Goal: Task Accomplishment & Management: Manage account settings

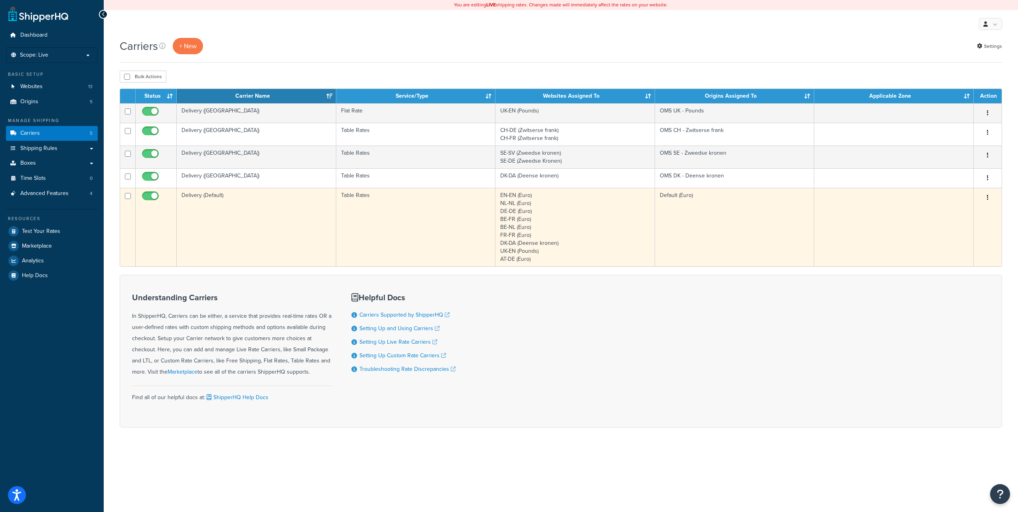
click at [395, 209] on td "Table Rates" at bounding box center [416, 227] width 160 height 79
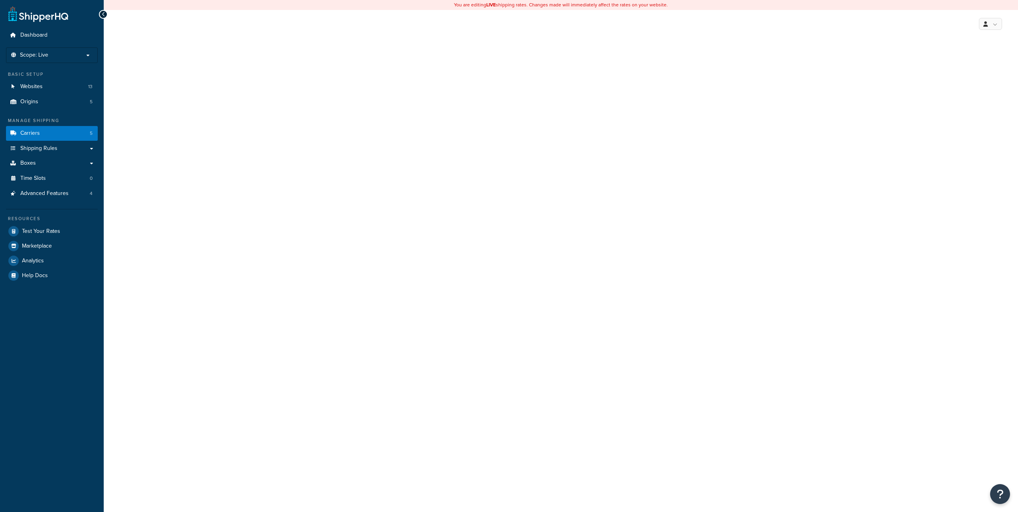
select select "25"
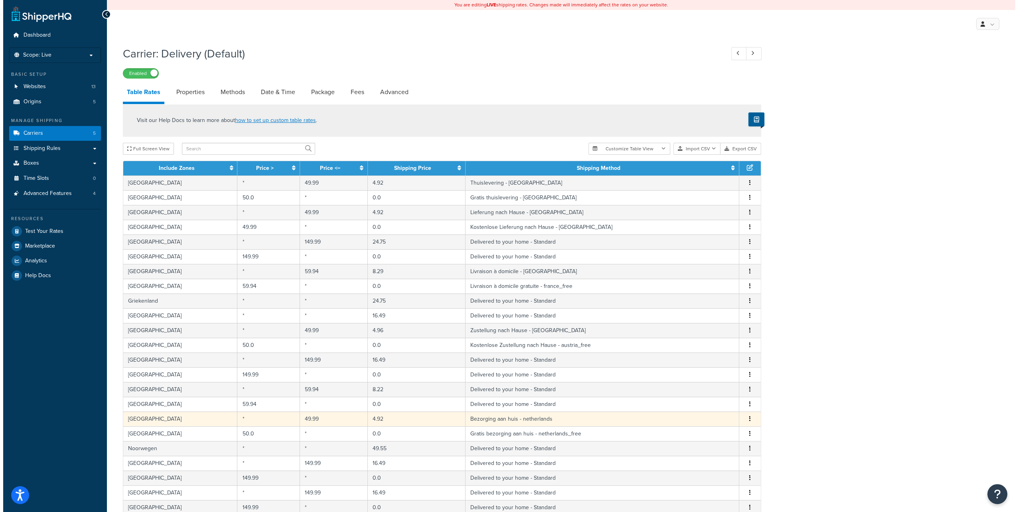
scroll to position [40, 0]
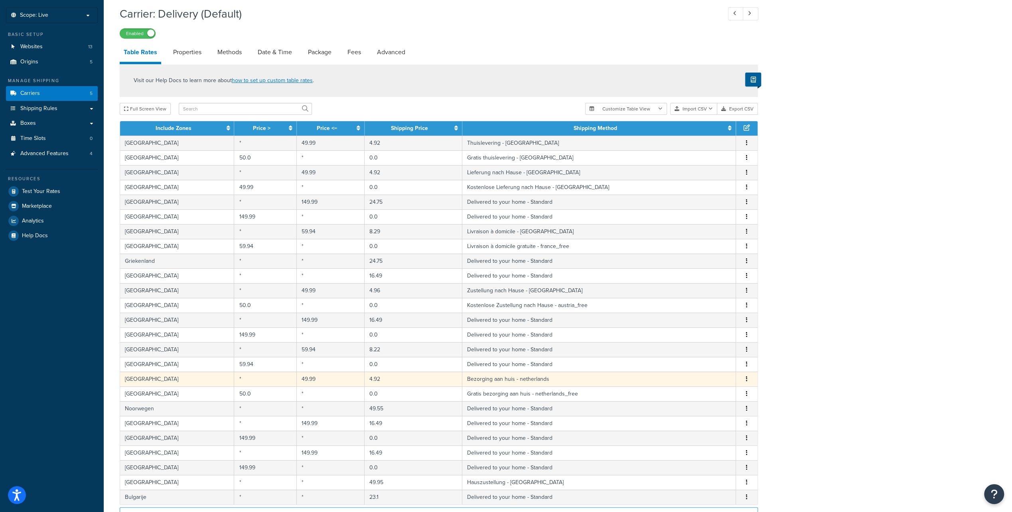
click at [408, 378] on td "4.92" at bounding box center [414, 379] width 98 height 15
select select "180600"
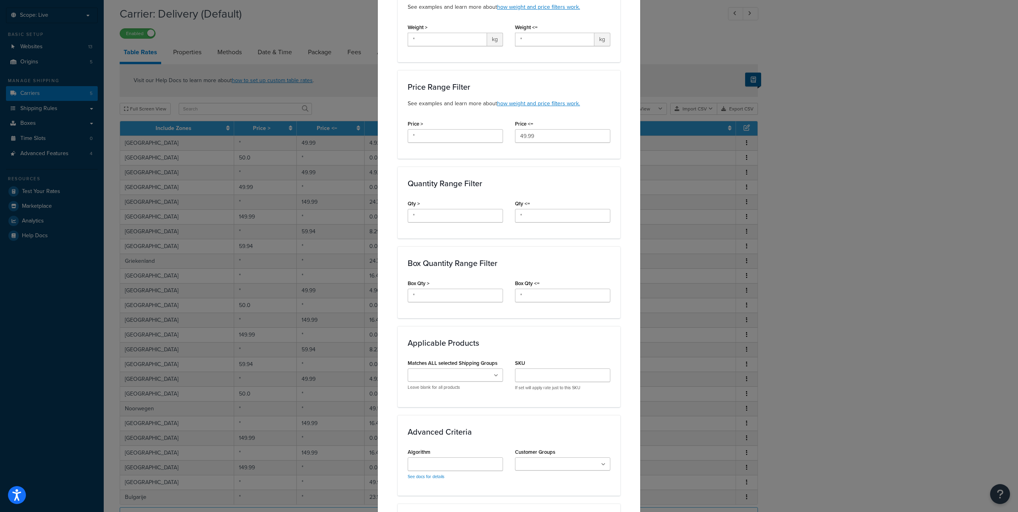
scroll to position [332, 0]
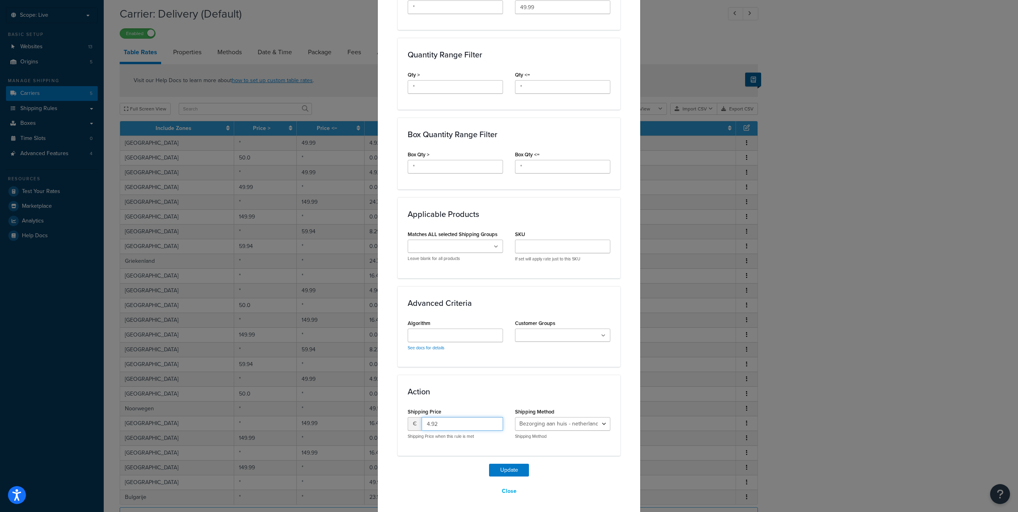
drag, startPoint x: 442, startPoint y: 422, endPoint x: 408, endPoint y: 420, distance: 34.4
click at [408, 420] on div "€ 4.92" at bounding box center [455, 424] width 95 height 14
type input "5.95"
click at [497, 469] on button "Update" at bounding box center [509, 470] width 40 height 13
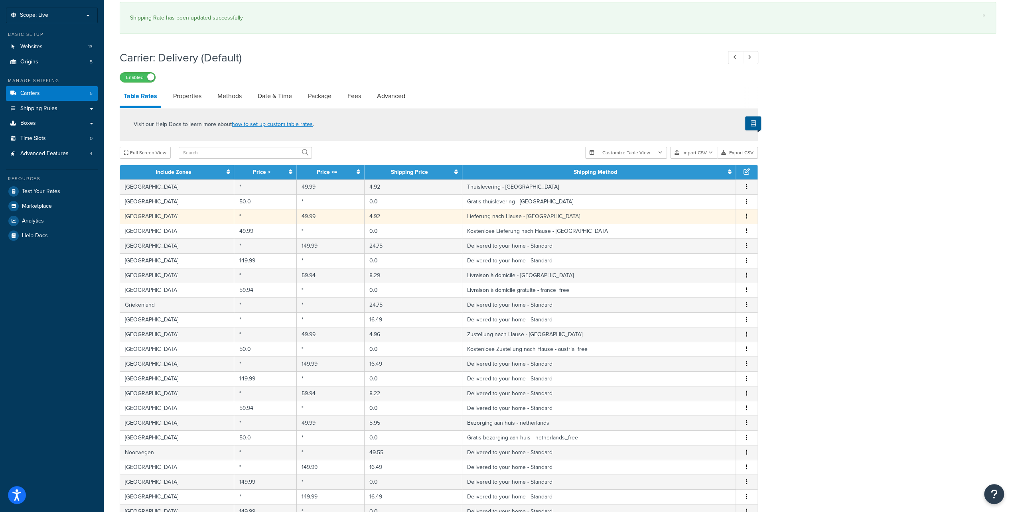
click at [426, 217] on td "4.92" at bounding box center [414, 216] width 98 height 15
select select "180586"
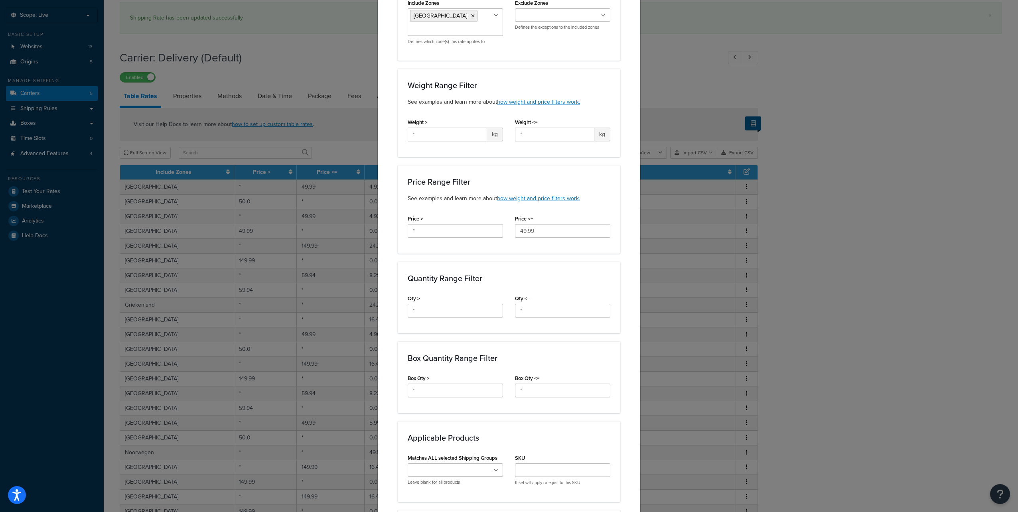
scroll to position [319, 0]
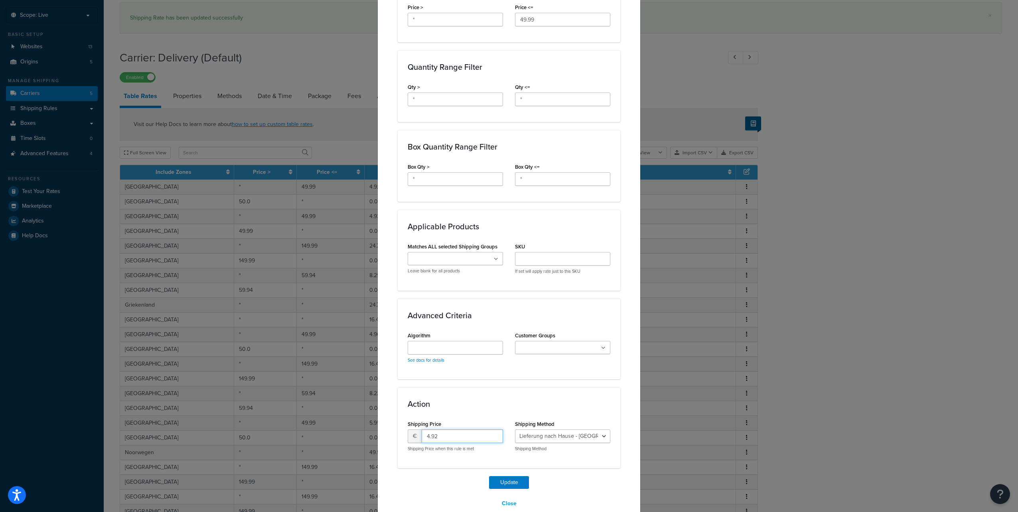
drag, startPoint x: 450, startPoint y: 434, endPoint x: 403, endPoint y: 436, distance: 47.1
click at [403, 436] on div "Shipping Price € 4.92 Shipping Price when this rule is met" at bounding box center [455, 439] width 107 height 40
type input "5.95"
click at [493, 478] on button "Update" at bounding box center [509, 483] width 40 height 13
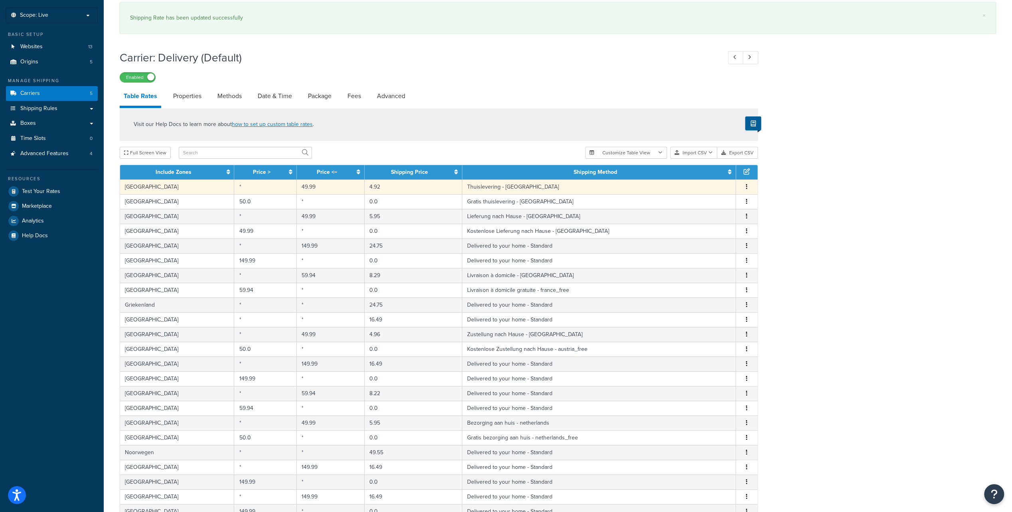
click at [404, 189] on td "4.92" at bounding box center [414, 187] width 98 height 15
select select "181427"
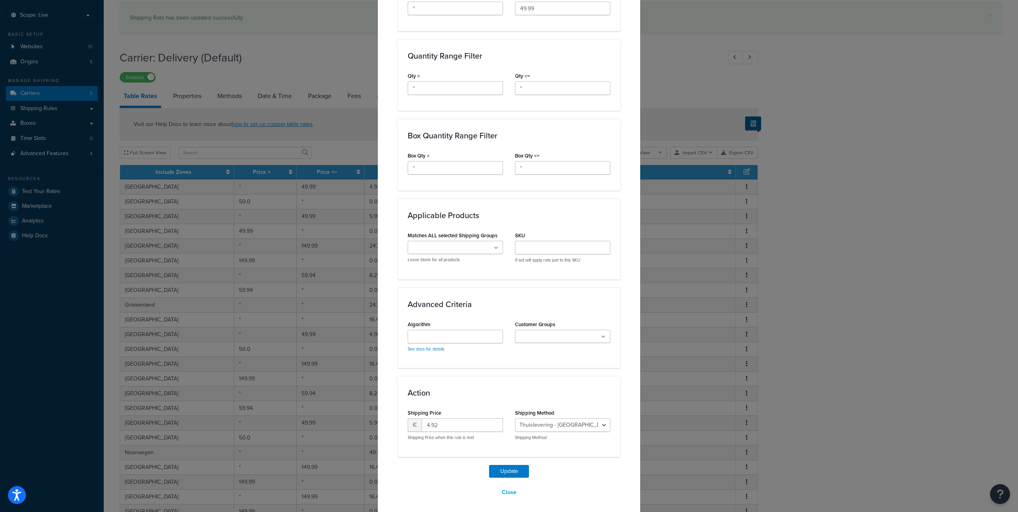
scroll to position [332, 0]
drag, startPoint x: 440, startPoint y: 425, endPoint x: 405, endPoint y: 421, distance: 35.0
click at [408, 421] on div "€ 4.92" at bounding box center [455, 424] width 95 height 14
type input "5.95"
click at [489, 464] on button "Update" at bounding box center [509, 470] width 40 height 13
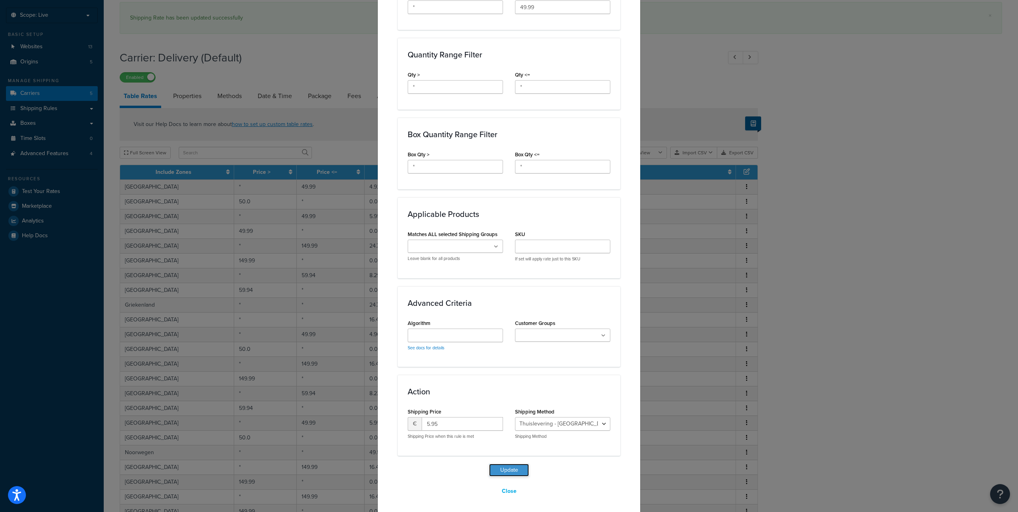
click at [501, 465] on button "Update" at bounding box center [509, 470] width 40 height 13
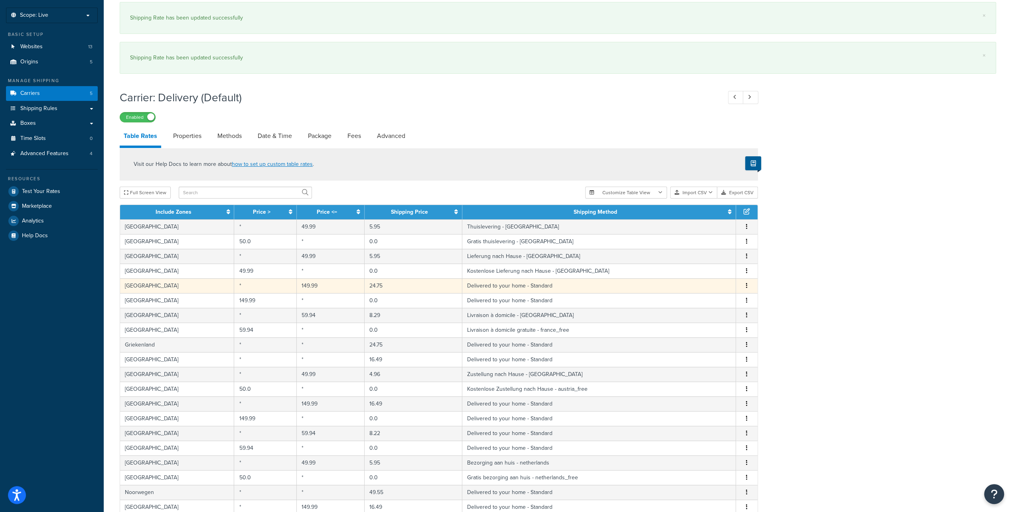
click at [405, 284] on td "24.75" at bounding box center [414, 286] width 98 height 15
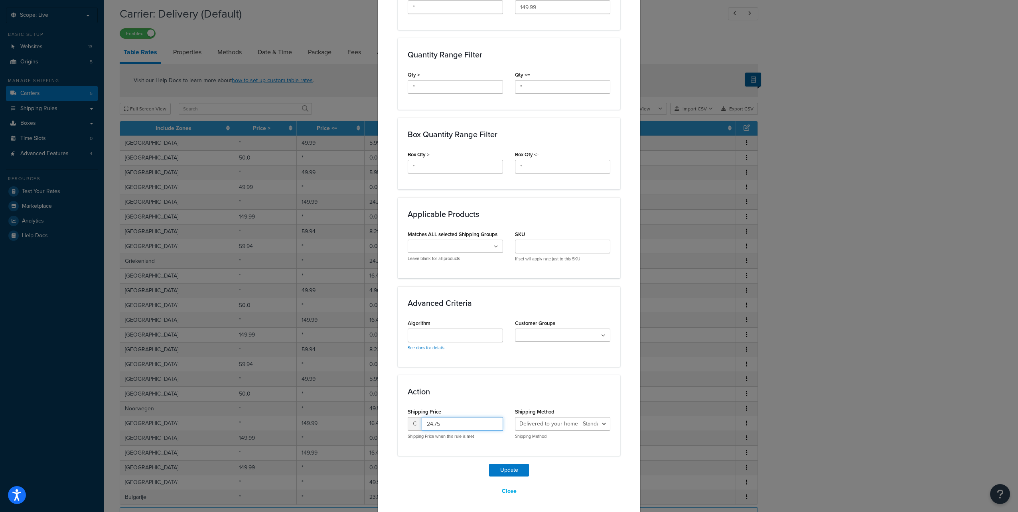
drag, startPoint x: 440, startPoint y: 420, endPoint x: 396, endPoint y: 413, distance: 44.1
click at [398, 413] on div "Action Shipping Price € 24.75 Shipping Price when this rule is met Shipping Met…" at bounding box center [509, 415] width 223 height 81
type input "29.95"
click at [489, 464] on button "Update" at bounding box center [509, 470] width 40 height 13
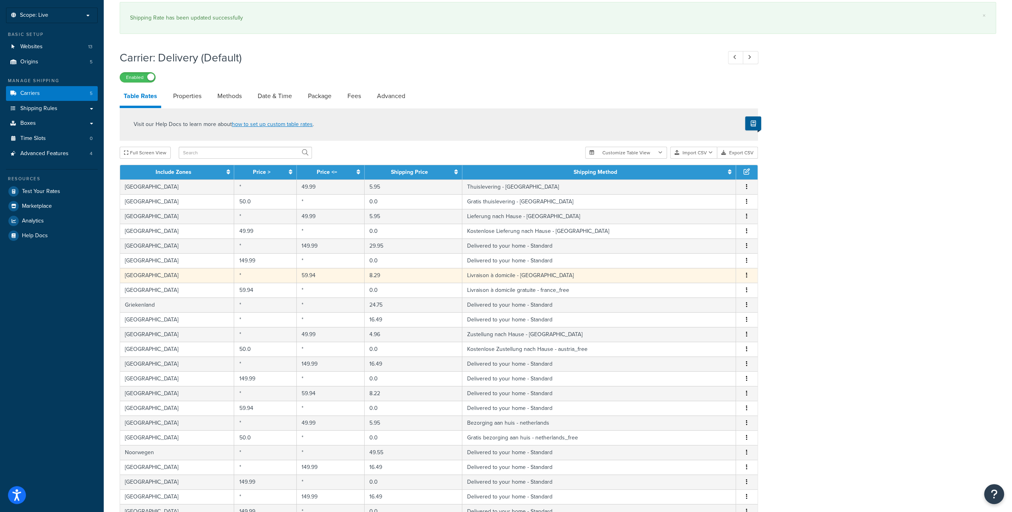
click at [390, 277] on td "8.29" at bounding box center [414, 275] width 98 height 15
select select "180590"
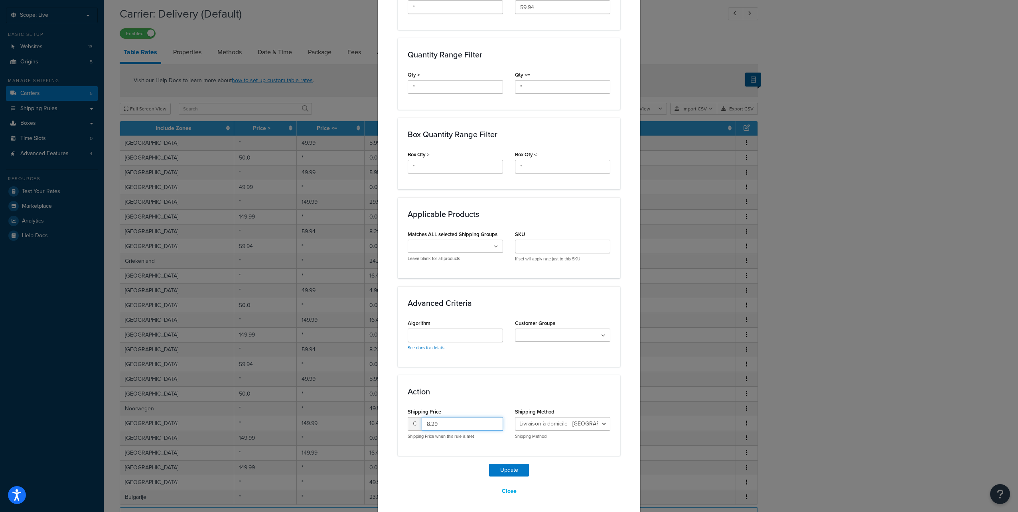
drag, startPoint x: 437, startPoint y: 423, endPoint x: 390, endPoint y: 413, distance: 48.1
click at [398, 418] on div "Action Shipping Price € 8.29 Shipping Price when this rule is met Shipping Meth…" at bounding box center [509, 415] width 223 height 81
type input "9.95"
click at [489, 464] on button "Update" at bounding box center [509, 470] width 40 height 13
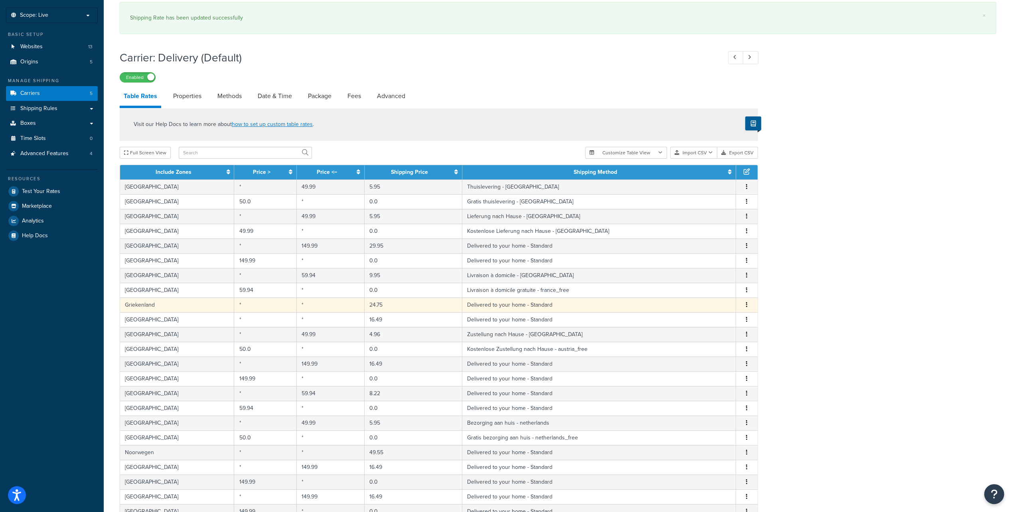
click at [388, 303] on td "24.75" at bounding box center [414, 305] width 98 height 15
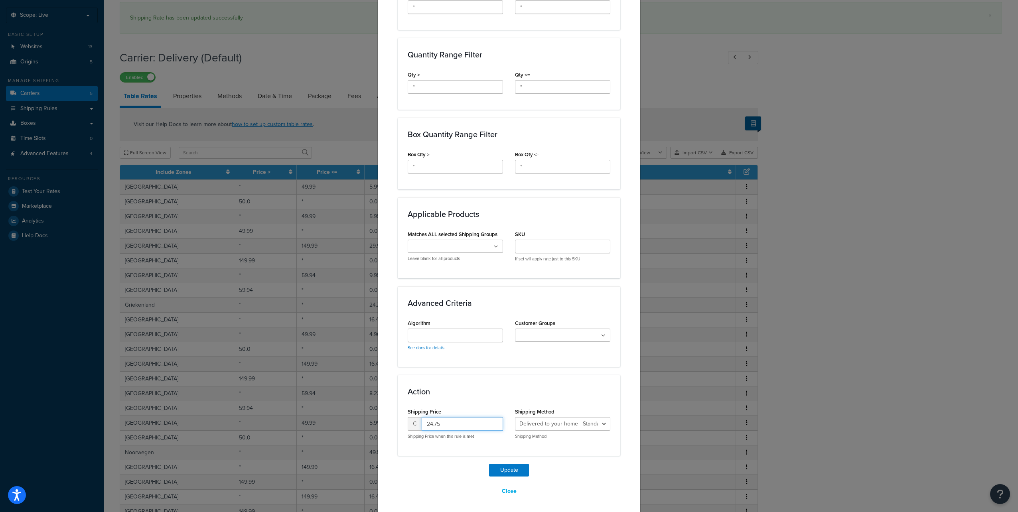
drag, startPoint x: 445, startPoint y: 422, endPoint x: 391, endPoint y: 421, distance: 54.7
click at [391, 421] on div "Update Table Rate Applicable Zones See examples and learn more about how includ…" at bounding box center [509, 103] width 263 height 823
type input "29.95"
click at [489, 464] on button "Update" at bounding box center [509, 470] width 40 height 13
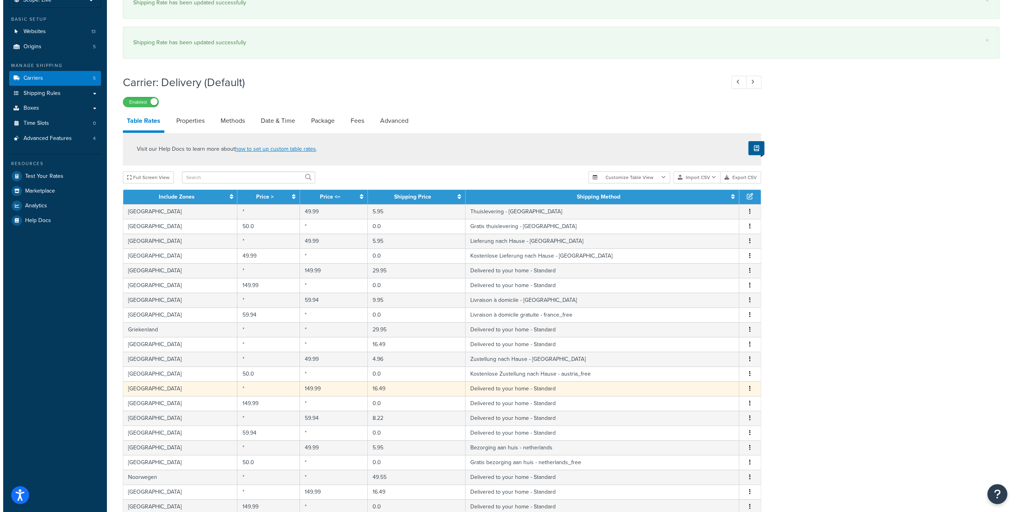
scroll to position [80, 0]
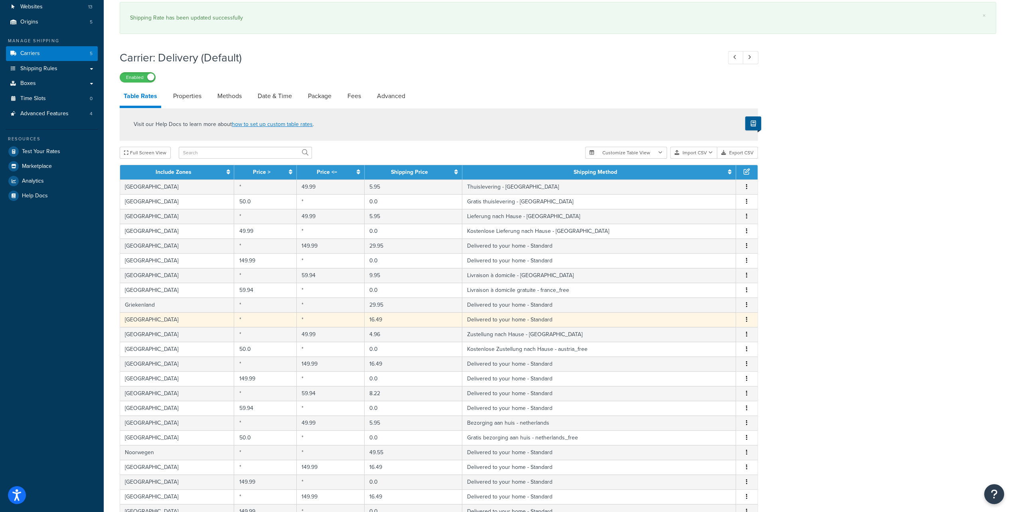
click at [390, 318] on td "16.49" at bounding box center [414, 319] width 98 height 15
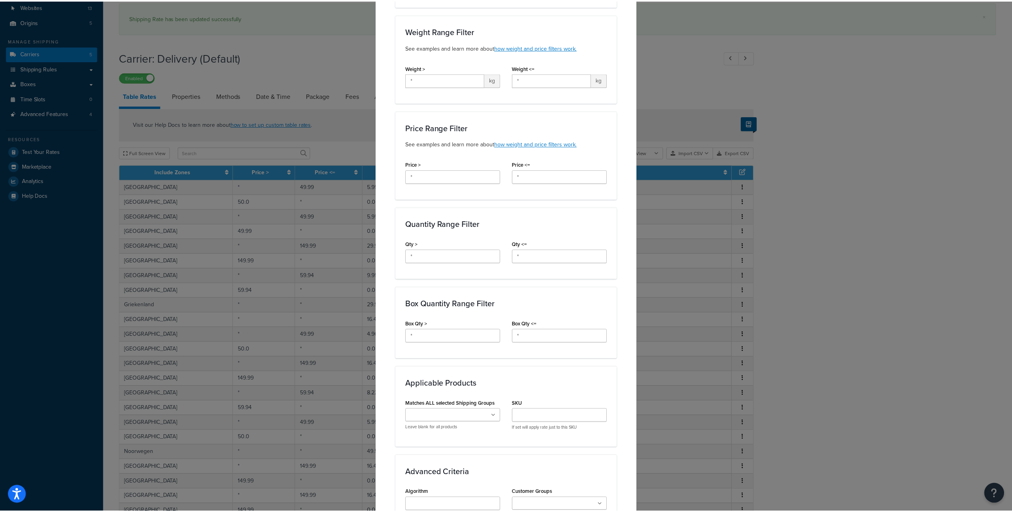
scroll to position [332, 0]
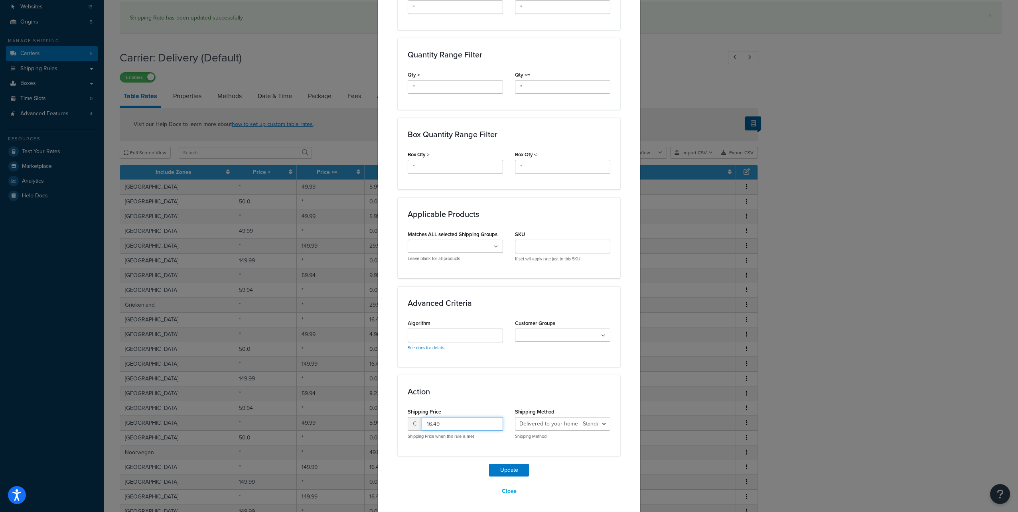
drag, startPoint x: 440, startPoint y: 420, endPoint x: 413, endPoint y: 421, distance: 27.1
click at [413, 421] on div "€ 16.49" at bounding box center [455, 424] width 95 height 14
type input "19.95"
click at [489, 464] on button "Update" at bounding box center [509, 470] width 40 height 13
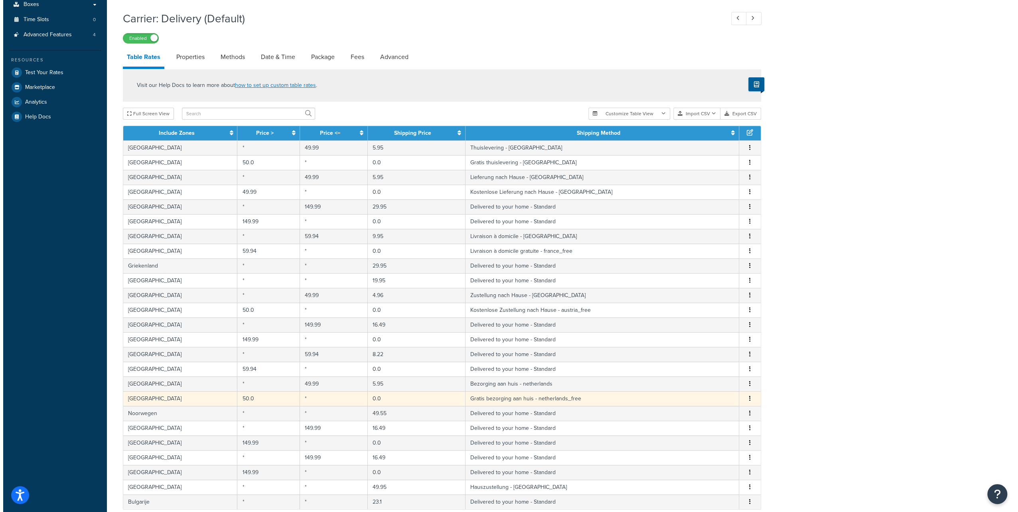
scroll to position [160, 0]
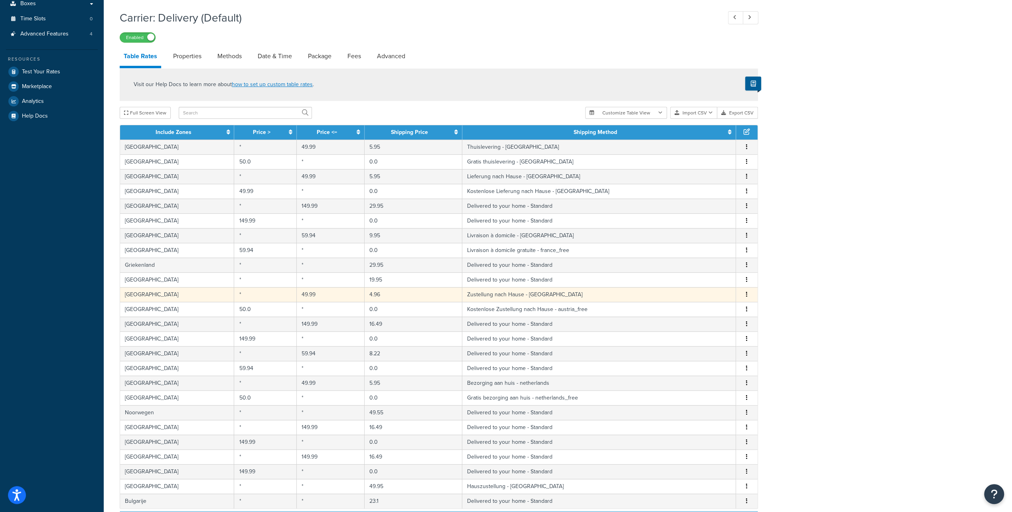
click at [389, 294] on td "4.96" at bounding box center [414, 294] width 98 height 15
select select "180594"
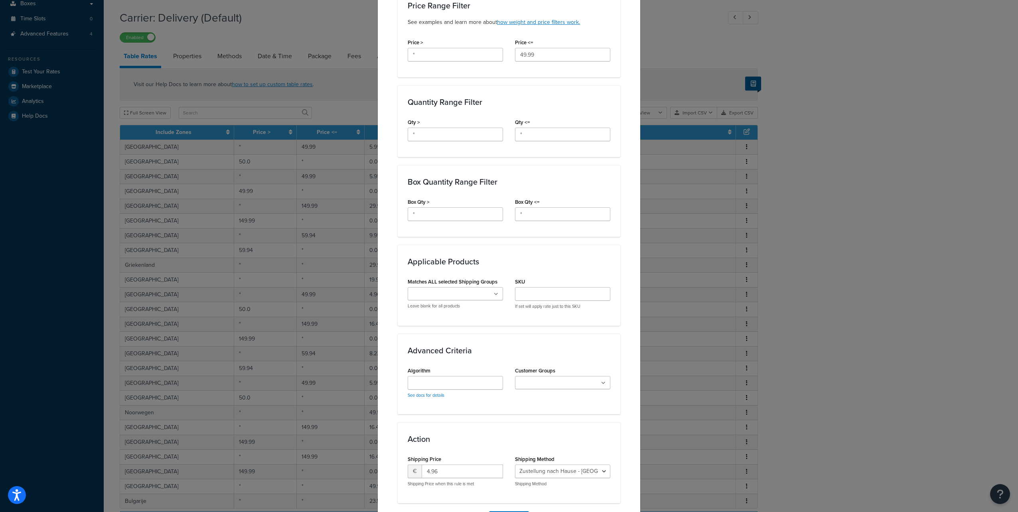
scroll to position [332, 0]
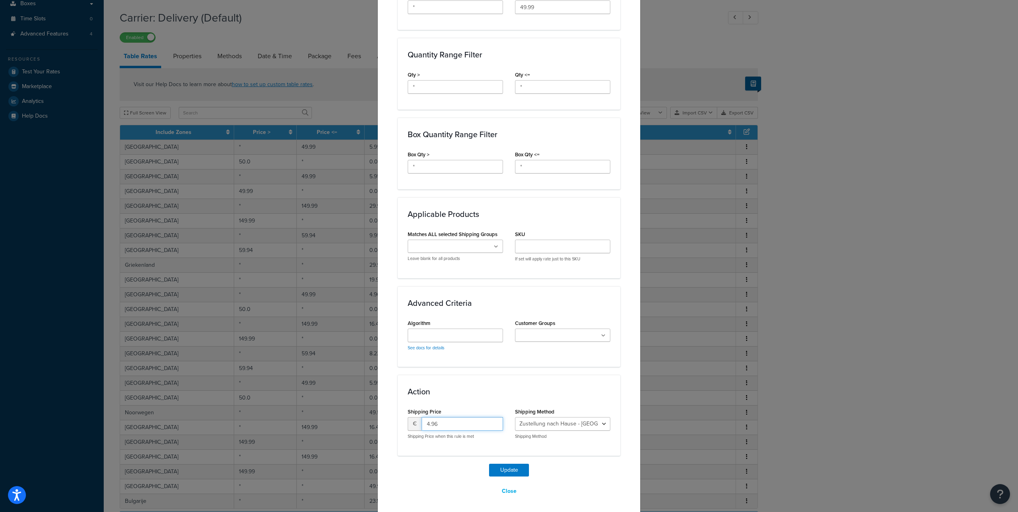
drag, startPoint x: 442, startPoint y: 421, endPoint x: 401, endPoint y: 417, distance: 40.5
click at [402, 417] on div "Shipping Price € 4.96 Shipping Price when this rule is met" at bounding box center [455, 426] width 107 height 40
type input "5.95"
click at [489, 464] on button "Update" at bounding box center [509, 470] width 40 height 13
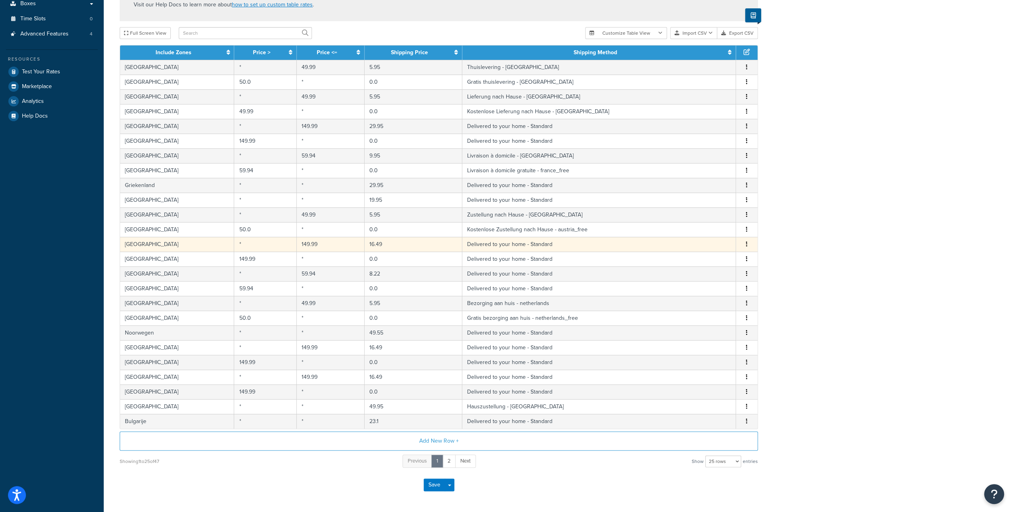
click at [399, 244] on td "16.49" at bounding box center [414, 244] width 98 height 15
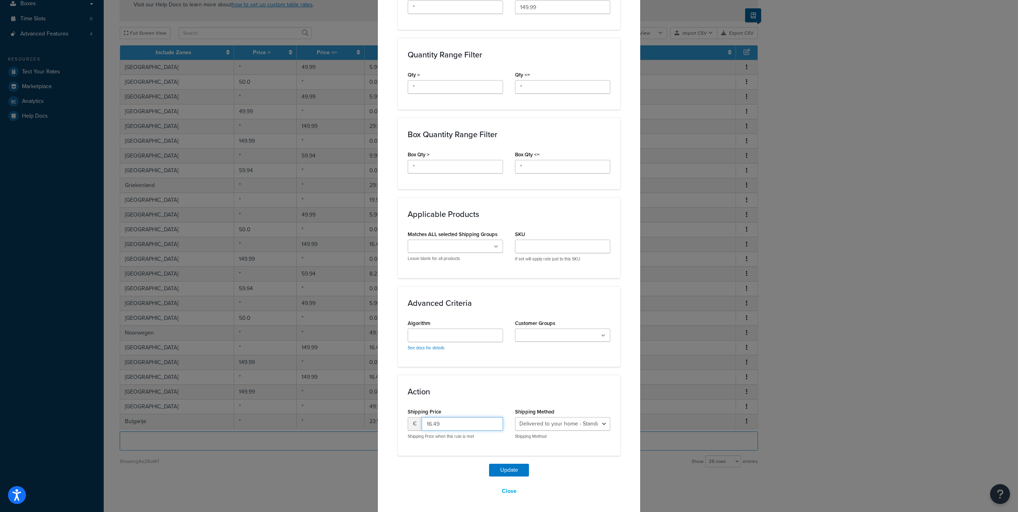
drag, startPoint x: 451, startPoint y: 422, endPoint x: 405, endPoint y: 421, distance: 45.5
click at [408, 421] on div "€ 16.49" at bounding box center [455, 424] width 95 height 14
type input "19.95"
click at [489, 464] on button "Update" at bounding box center [509, 470] width 40 height 13
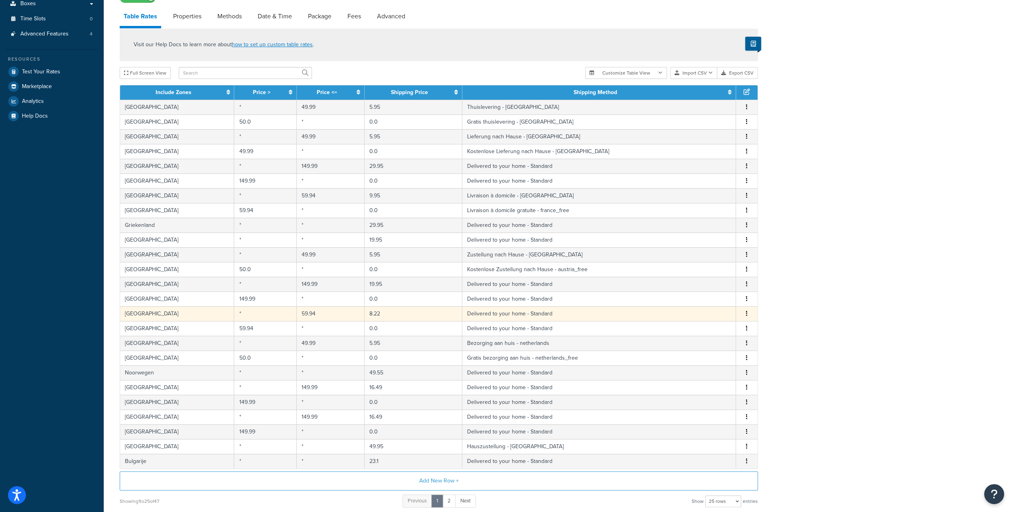
click at [385, 314] on td "8.22" at bounding box center [414, 314] width 98 height 15
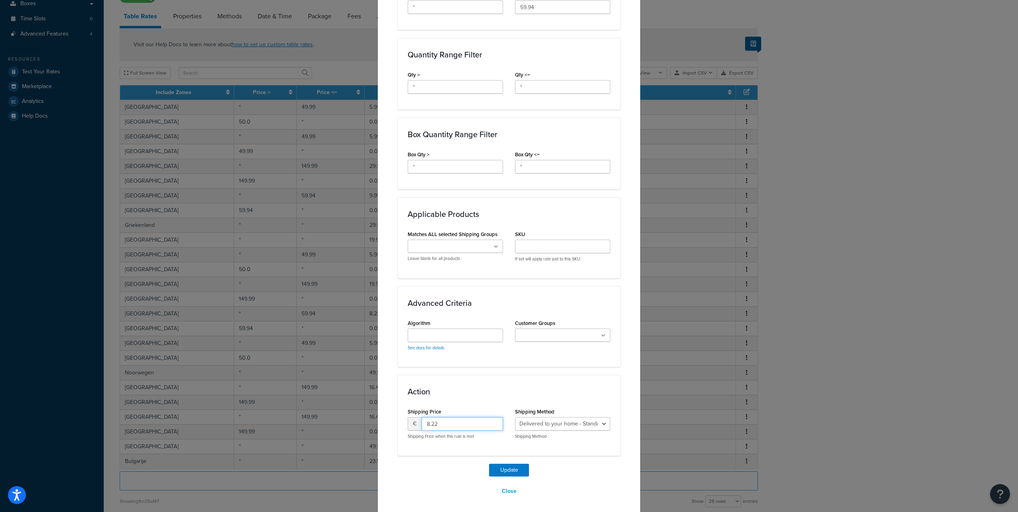
drag, startPoint x: 442, startPoint y: 427, endPoint x: 387, endPoint y: 417, distance: 55.9
click at [387, 417] on div "Update Table Rate Applicable Zones See examples and learn more about how includ…" at bounding box center [509, 103] width 263 height 823
type input "9.95"
click at [489, 464] on button "Update" at bounding box center [509, 470] width 40 height 13
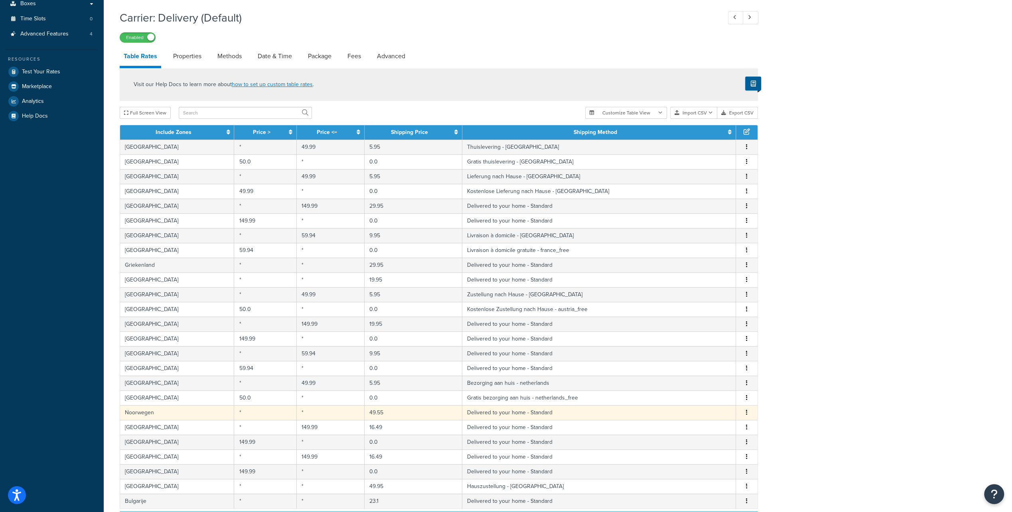
click at [395, 410] on td "49.55" at bounding box center [414, 412] width 98 height 15
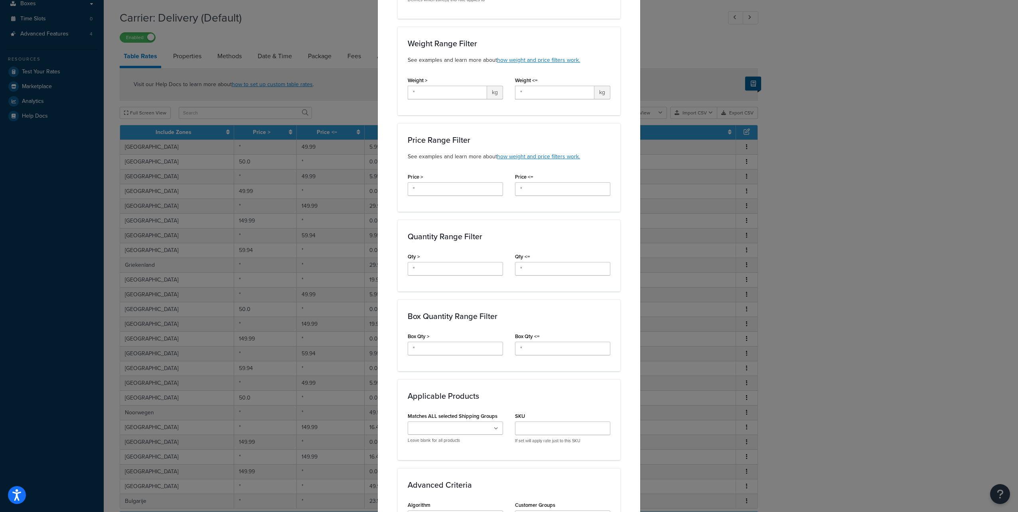
scroll to position [319, 0]
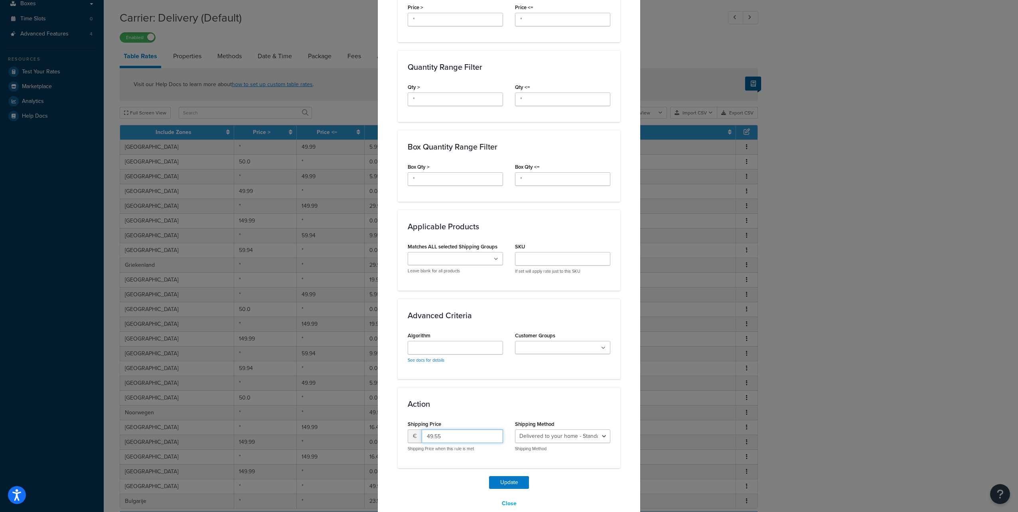
drag, startPoint x: 446, startPoint y: 437, endPoint x: 407, endPoint y: 436, distance: 39.5
click at [408, 436] on div "€ 49.55" at bounding box center [455, 437] width 95 height 14
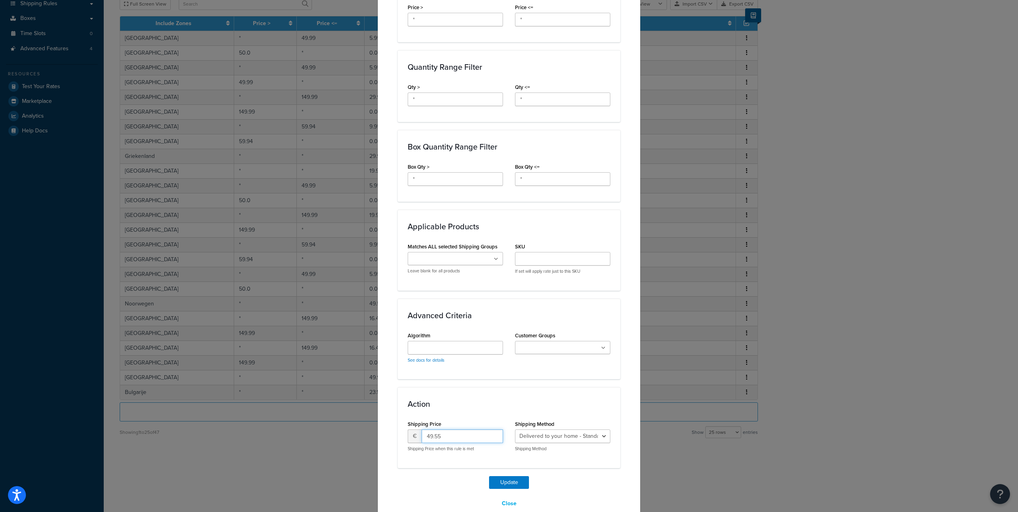
scroll to position [142, 0]
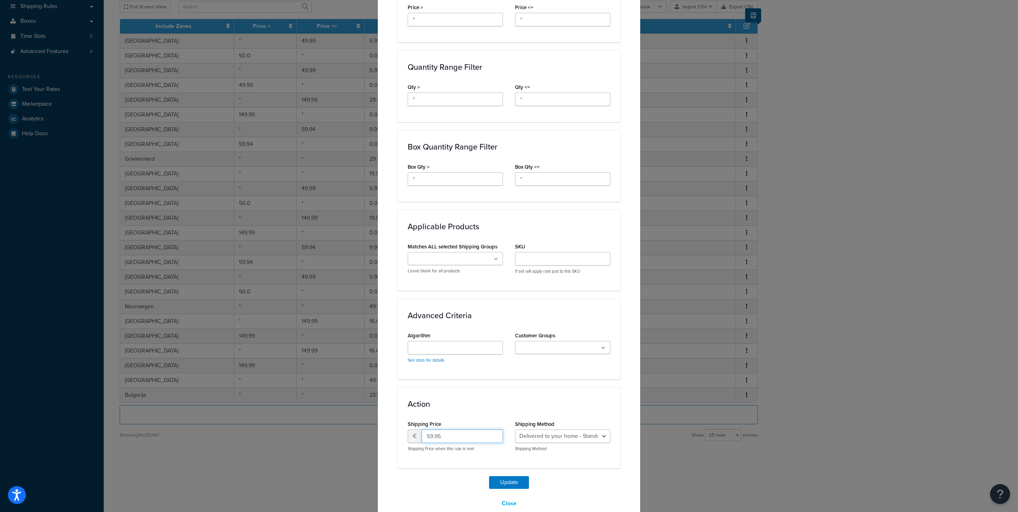
type input "59.95"
click at [489, 477] on button "Update" at bounding box center [509, 483] width 40 height 13
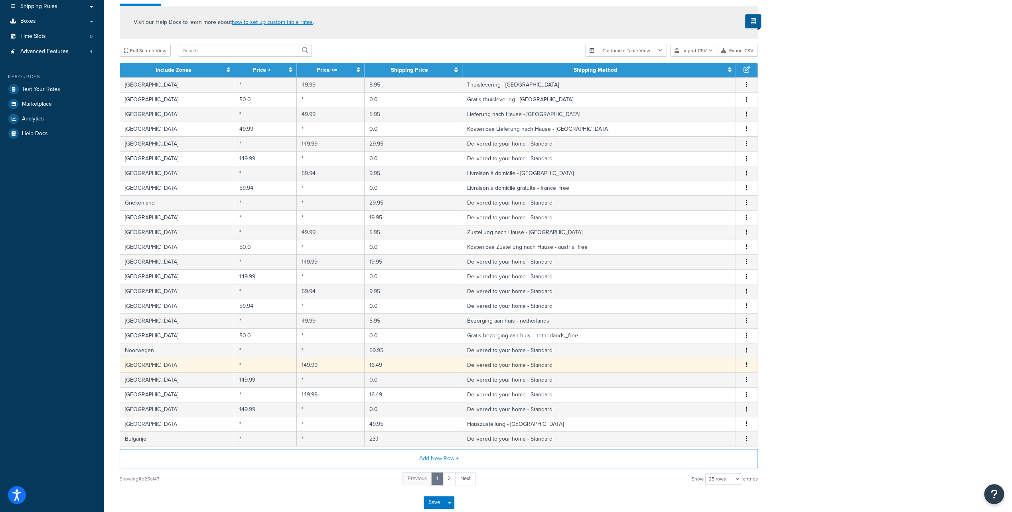
click at [398, 364] on td "16.49" at bounding box center [414, 365] width 98 height 15
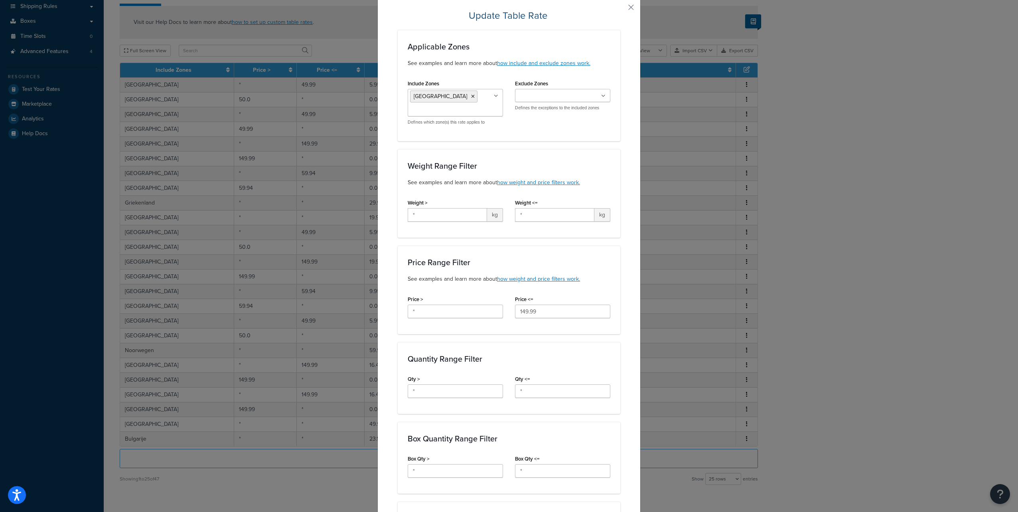
scroll to position [332, 0]
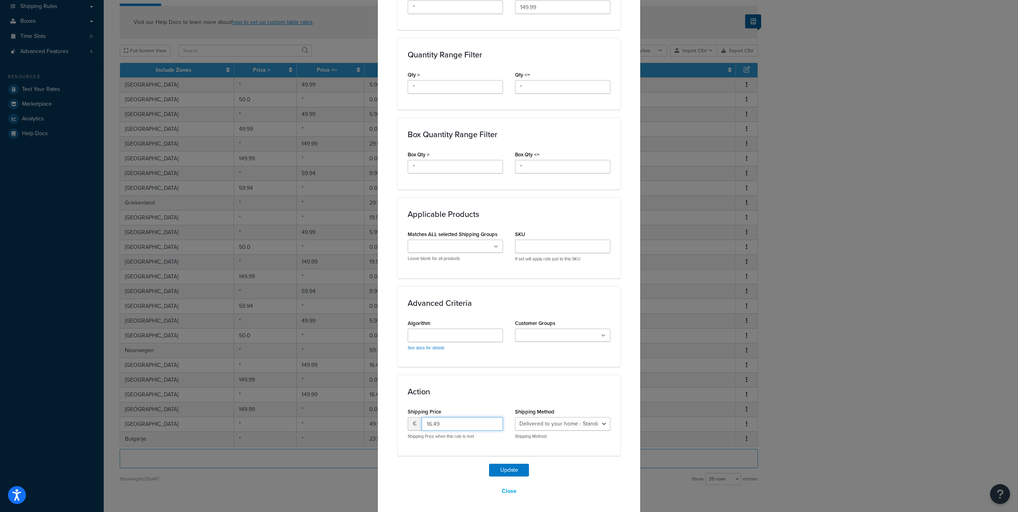
drag, startPoint x: 448, startPoint y: 424, endPoint x: 407, endPoint y: 423, distance: 40.7
click at [408, 423] on div "€ 16.49" at bounding box center [455, 424] width 95 height 14
type input "19.95"
click at [489, 464] on button "Update" at bounding box center [509, 470] width 40 height 13
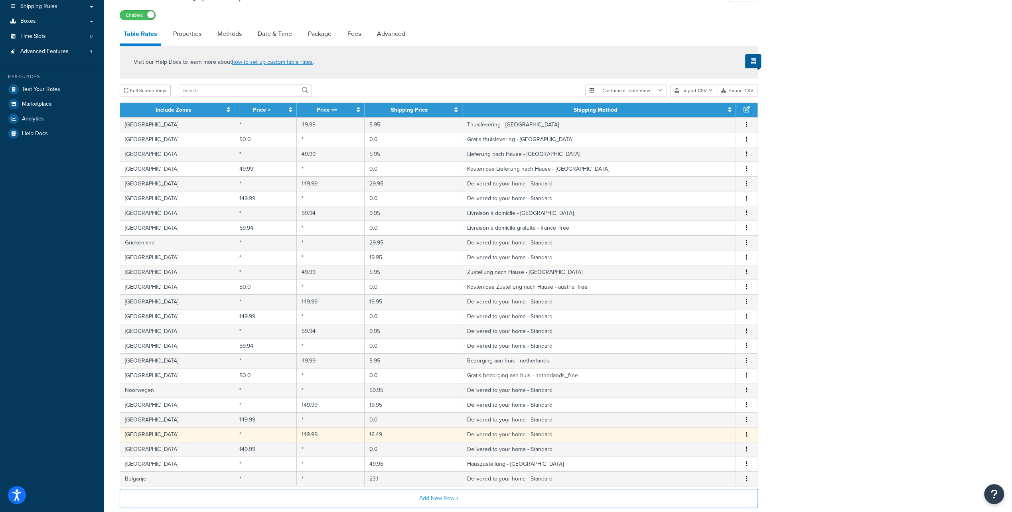
click at [396, 431] on td "16.49" at bounding box center [414, 434] width 98 height 15
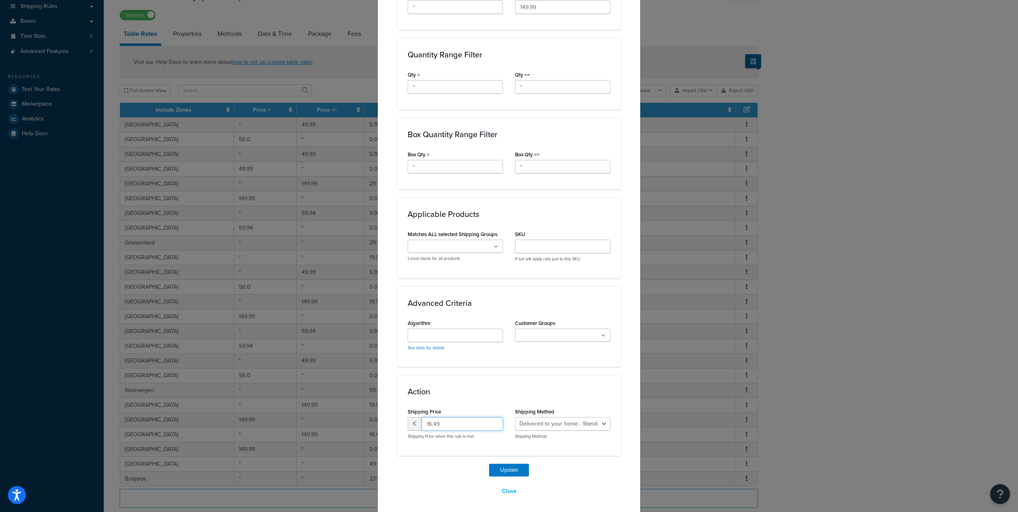
drag, startPoint x: 441, startPoint y: 420, endPoint x: 402, endPoint y: 417, distance: 39.6
click at [402, 417] on div "Shipping Price € 16.49 Shipping Price when this rule is met" at bounding box center [455, 426] width 107 height 40
type input "19.95"
click at [489, 464] on button "Update" at bounding box center [509, 470] width 40 height 13
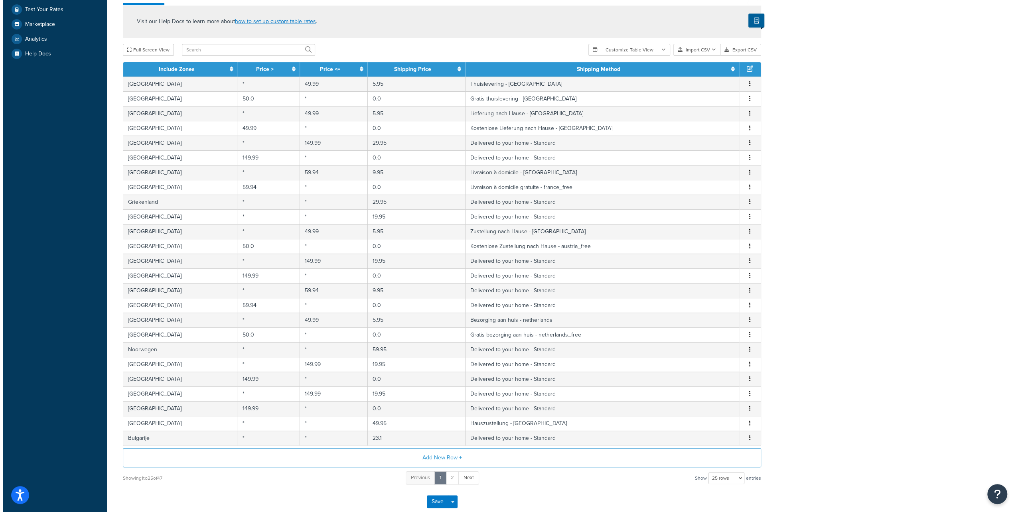
scroll to position [263, 0]
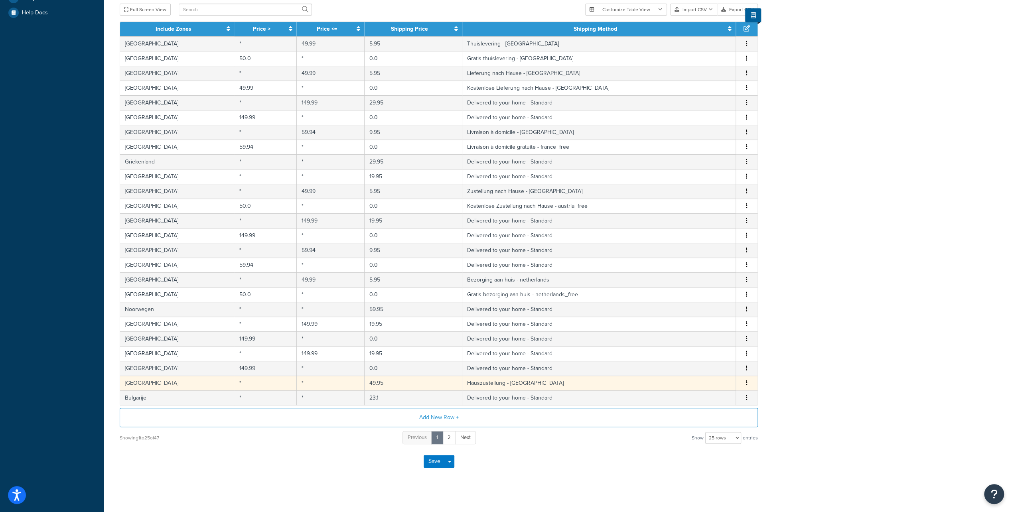
click at [392, 378] on td "49.95" at bounding box center [414, 383] width 98 height 15
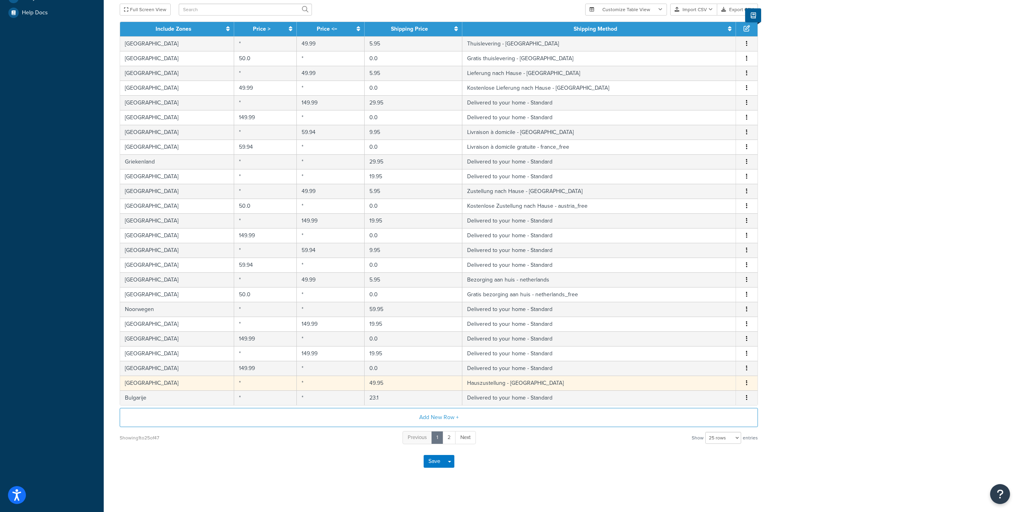
select select "180609"
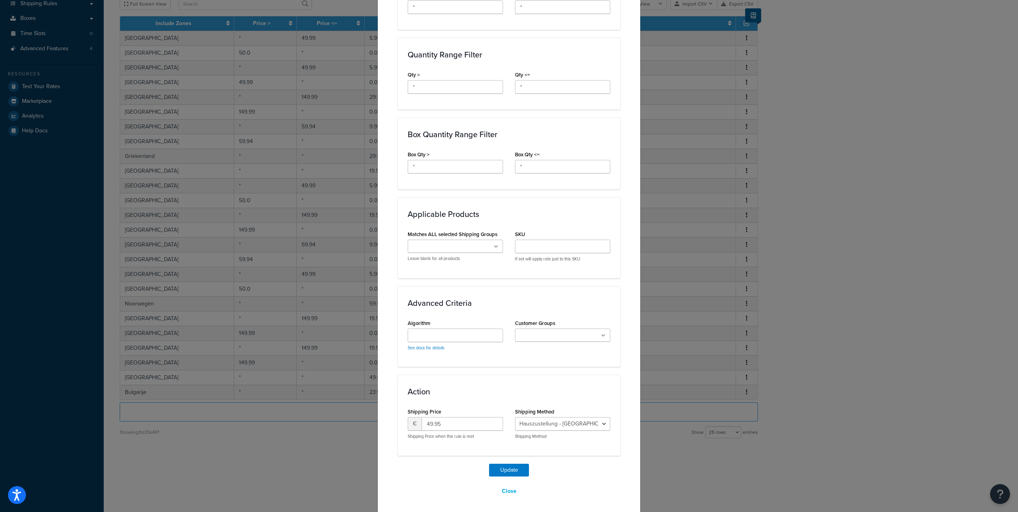
scroll to position [142, 0]
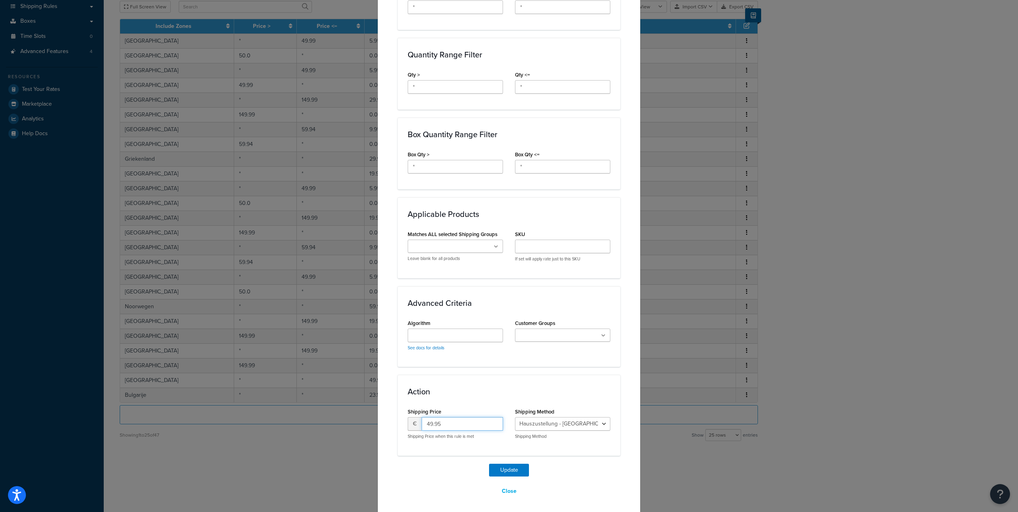
drag, startPoint x: 443, startPoint y: 423, endPoint x: 419, endPoint y: 423, distance: 23.9
click at [422, 423] on input "49.95" at bounding box center [462, 424] width 81 height 14
type input "59.95"
click at [489, 464] on button "Update" at bounding box center [509, 470] width 40 height 13
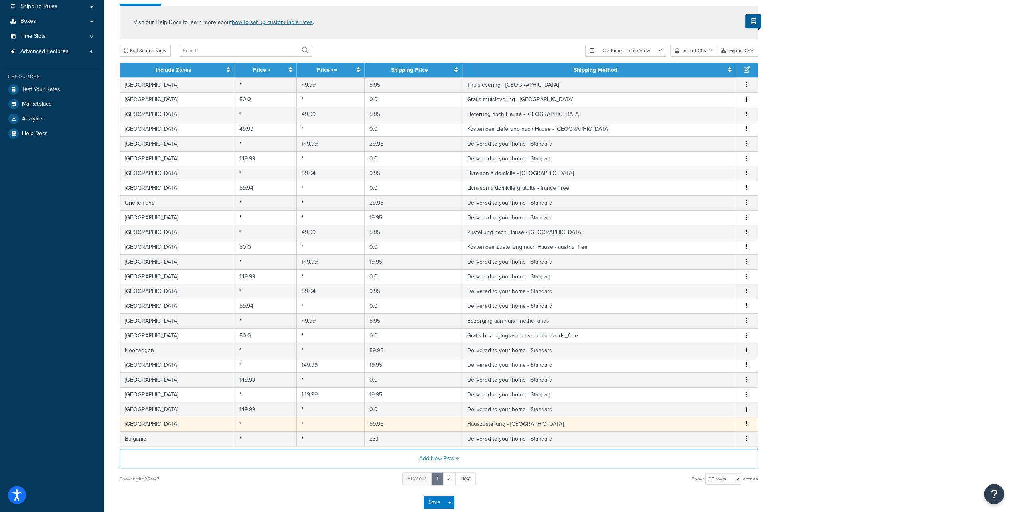
click at [413, 421] on td "59.95" at bounding box center [414, 424] width 98 height 15
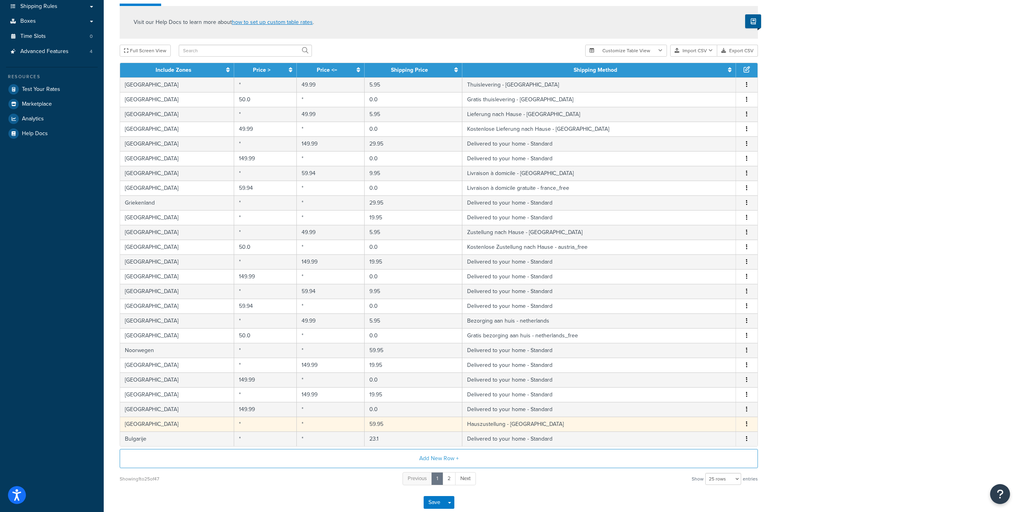
select select "180609"
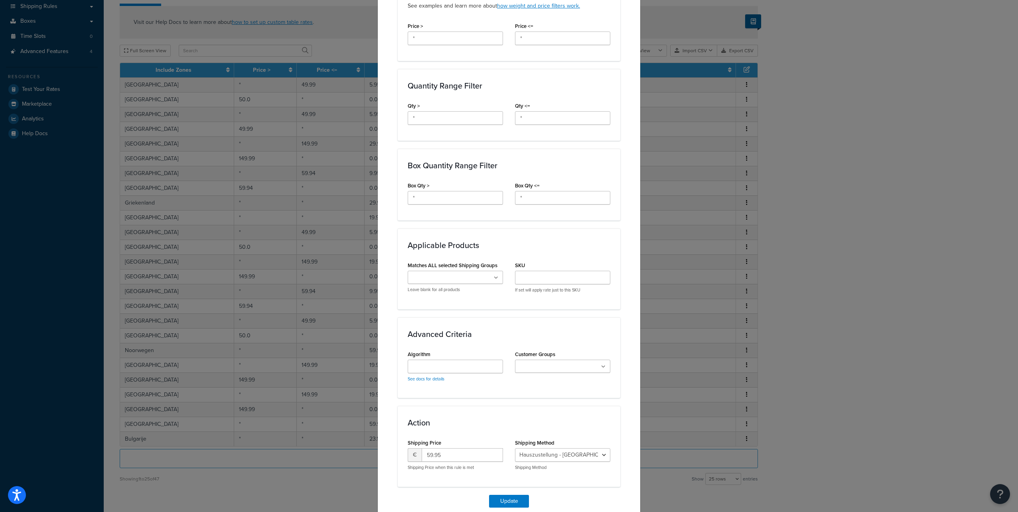
scroll to position [332, 0]
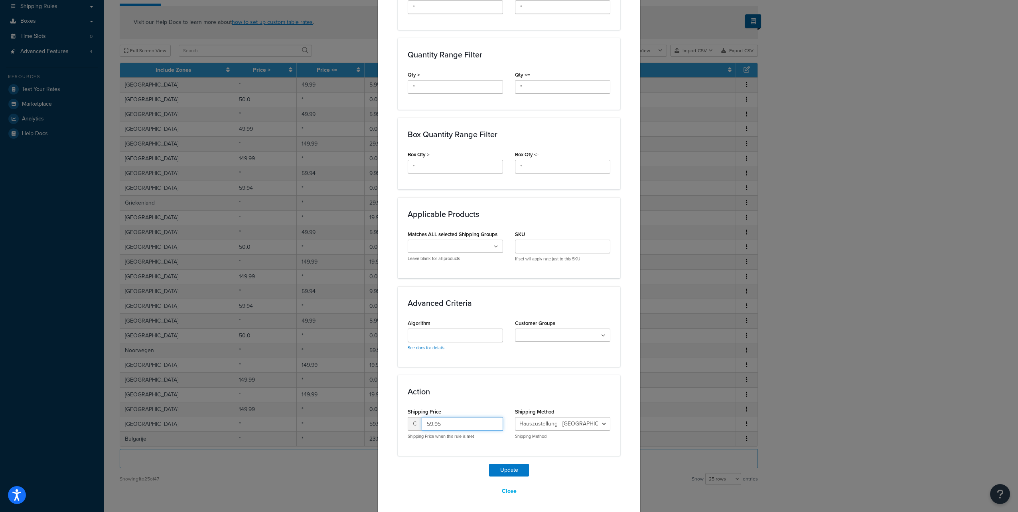
click at [422, 421] on input "59.95" at bounding box center [462, 424] width 81 height 14
click at [422, 424] on input "59.95" at bounding box center [462, 424] width 81 height 14
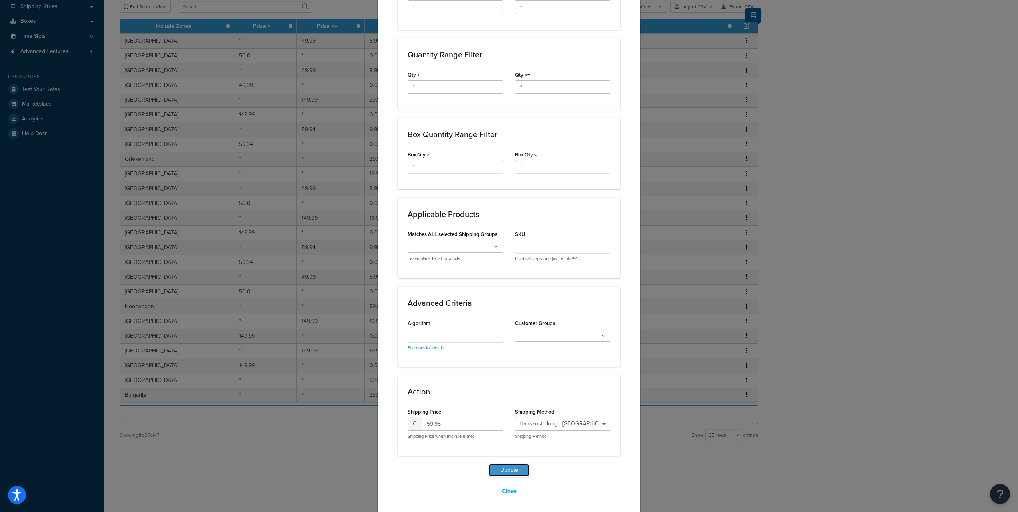
click at [498, 466] on button "Update" at bounding box center [509, 470] width 40 height 13
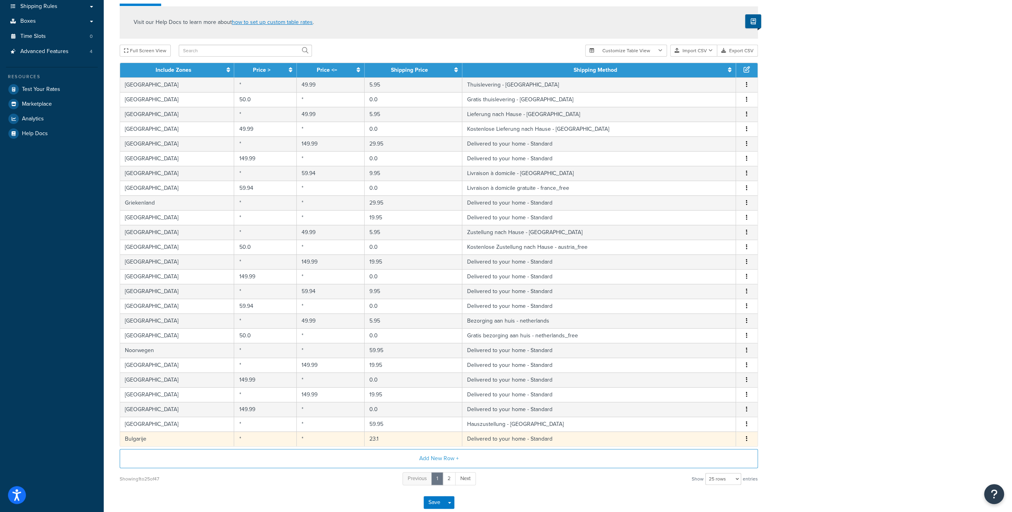
click at [412, 437] on td "23.1" at bounding box center [414, 439] width 98 height 15
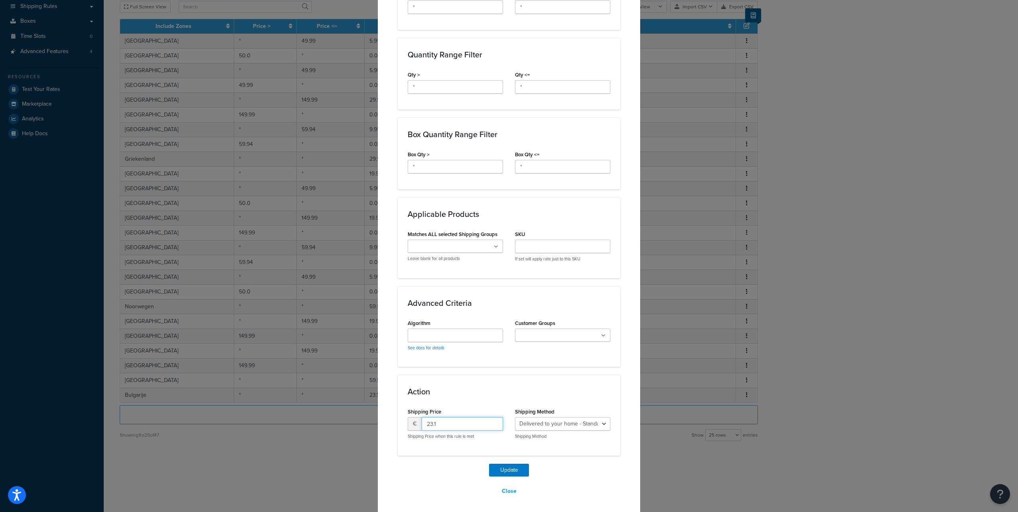
drag, startPoint x: 439, startPoint y: 425, endPoint x: 415, endPoint y: 421, distance: 24.8
click at [415, 421] on div "€ 23.1" at bounding box center [455, 424] width 95 height 14
type input "5"
type input "25.95"
click at [489, 464] on button "Update" at bounding box center [509, 470] width 40 height 13
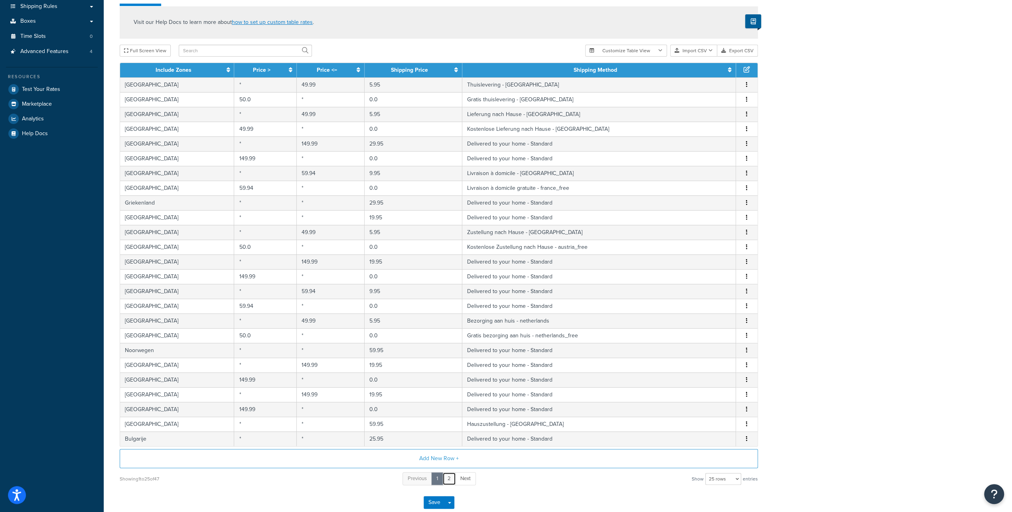
click at [449, 477] on link "2" at bounding box center [450, 479] width 14 height 13
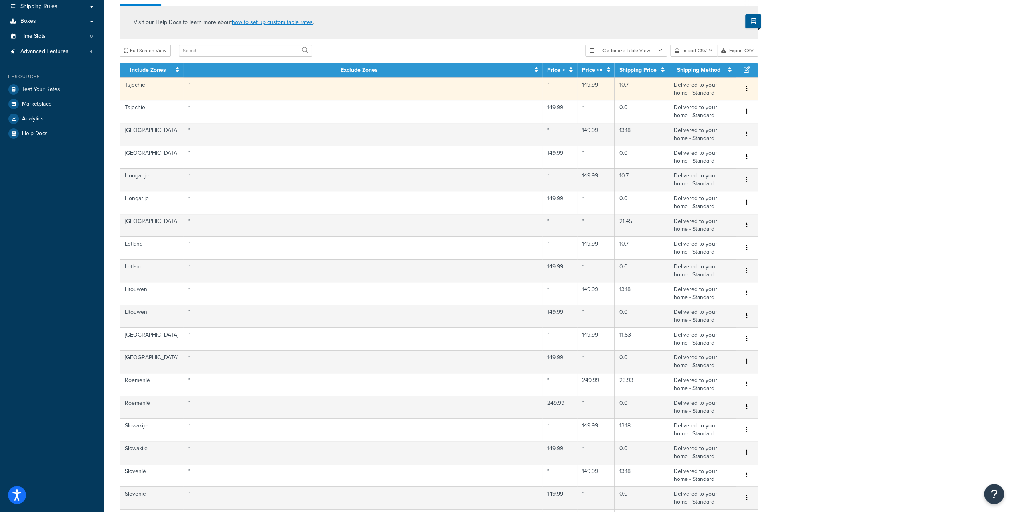
click at [628, 97] on td "10.7" at bounding box center [642, 88] width 54 height 23
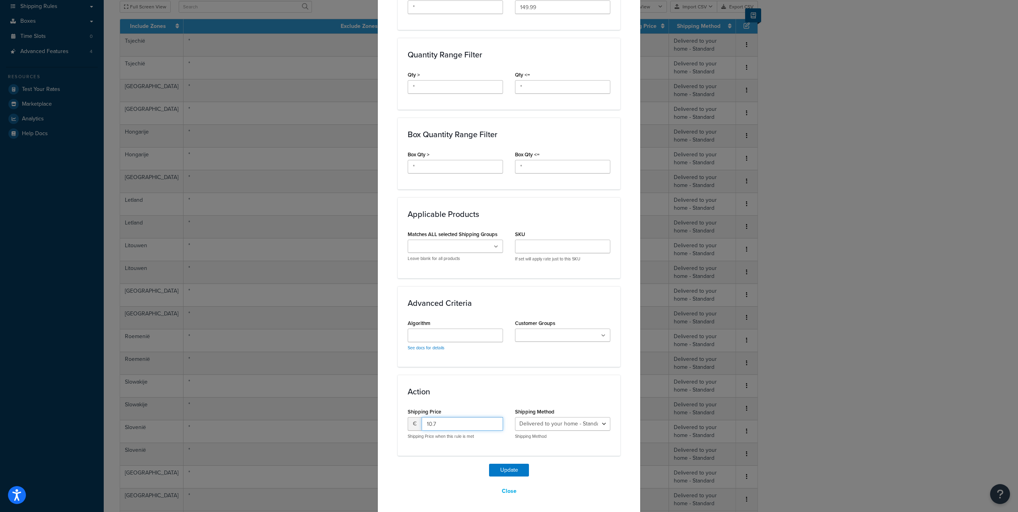
drag, startPoint x: 445, startPoint y: 421, endPoint x: 376, endPoint y: 419, distance: 69.5
click at [378, 419] on div "Update Table Rate Applicable Zones See examples and learn more about how includ…" at bounding box center [509, 103] width 263 height 823
type input "12.95"
click at [489, 464] on button "Update" at bounding box center [509, 470] width 40 height 13
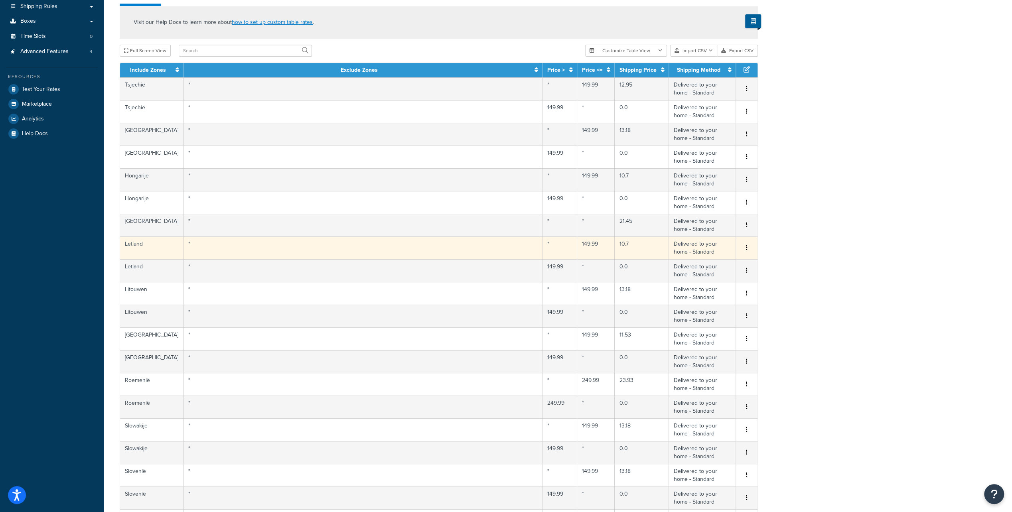
click at [623, 248] on td "10.7" at bounding box center [642, 248] width 54 height 23
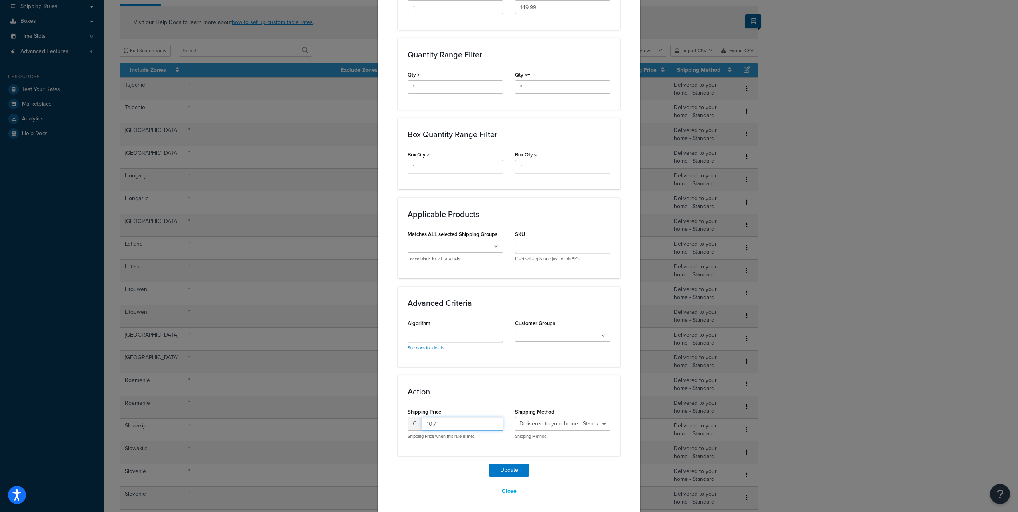
drag, startPoint x: 443, startPoint y: 426, endPoint x: 391, endPoint y: 418, distance: 52.8
click at [391, 418] on div "Update Table Rate Applicable Zones See examples and learn more about how includ…" at bounding box center [509, 103] width 263 height 823
type input "12.95"
click at [489, 464] on button "Update" at bounding box center [509, 470] width 40 height 13
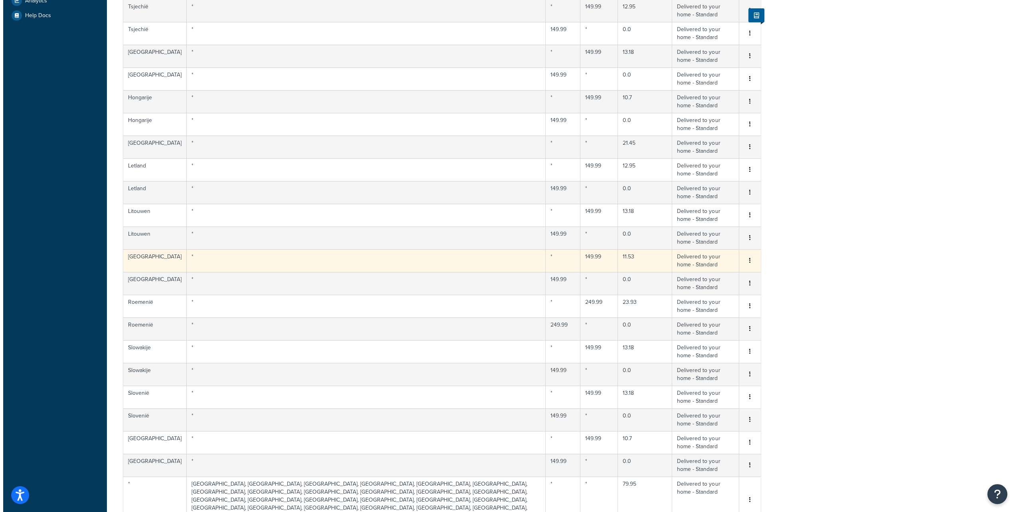
scroll to position [262, 0]
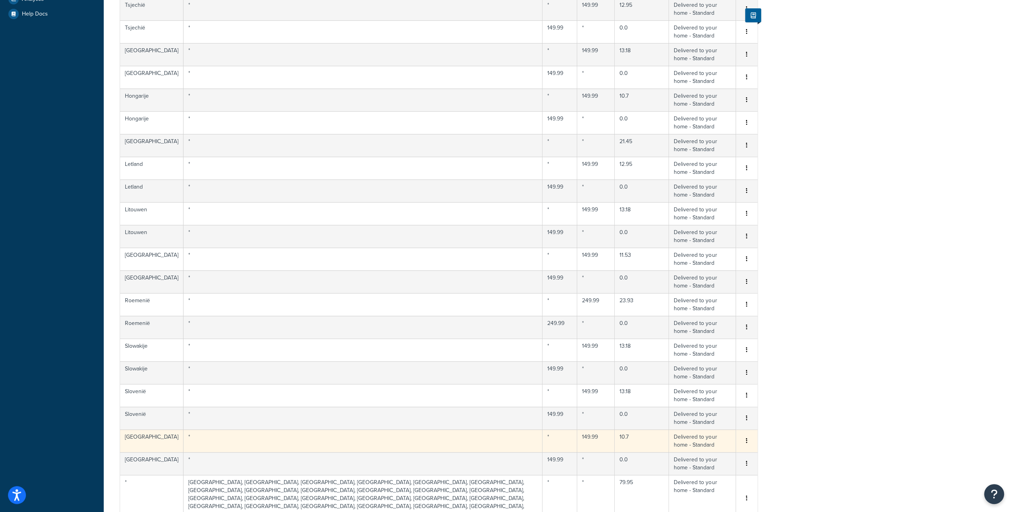
click at [622, 435] on td "10.7" at bounding box center [642, 441] width 54 height 23
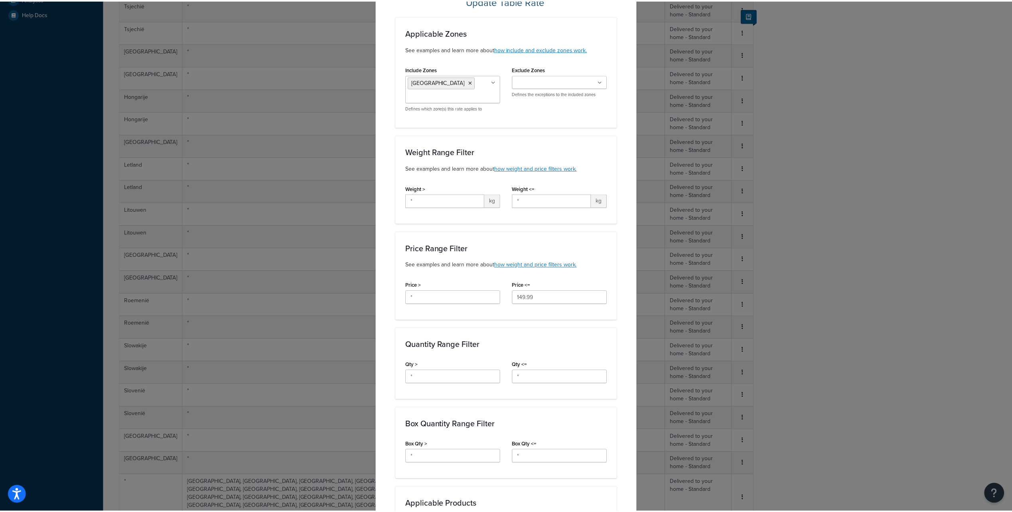
scroll to position [319, 0]
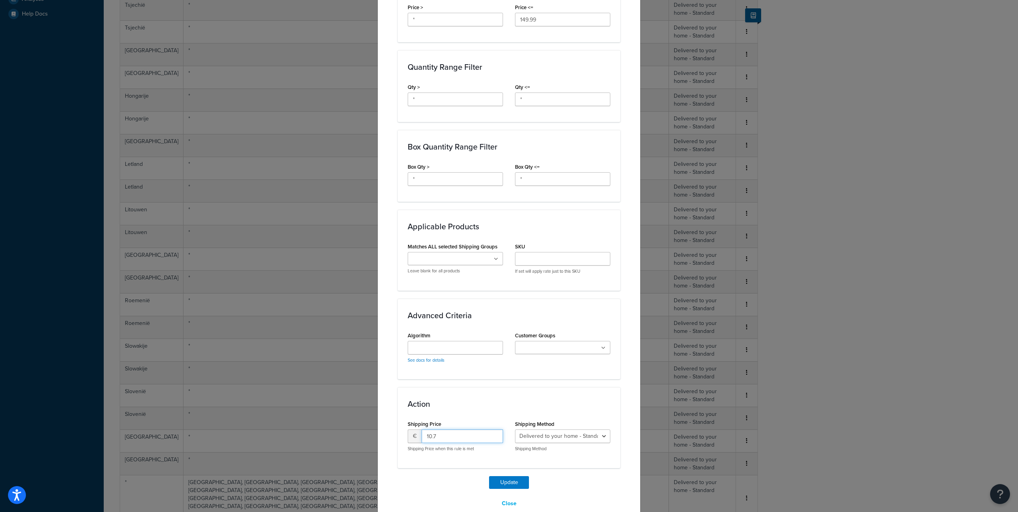
drag, startPoint x: 443, startPoint y: 436, endPoint x: 374, endPoint y: 431, distance: 69.2
click at [374, 431] on div "Update Table Rate Applicable Zones See examples and learn more about how includ…" at bounding box center [509, 256] width 1018 height 512
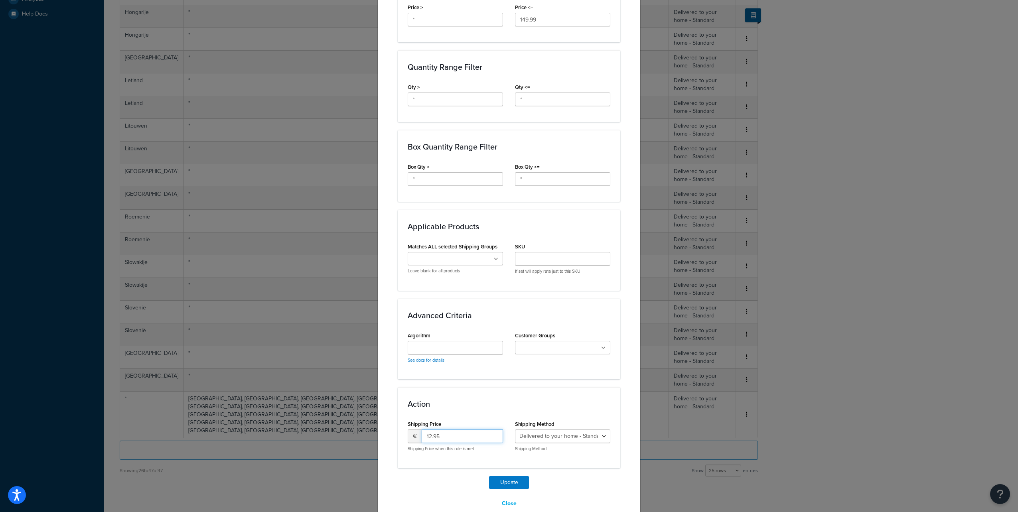
type input "12.95"
click at [489, 477] on button "Update" at bounding box center [509, 483] width 40 height 13
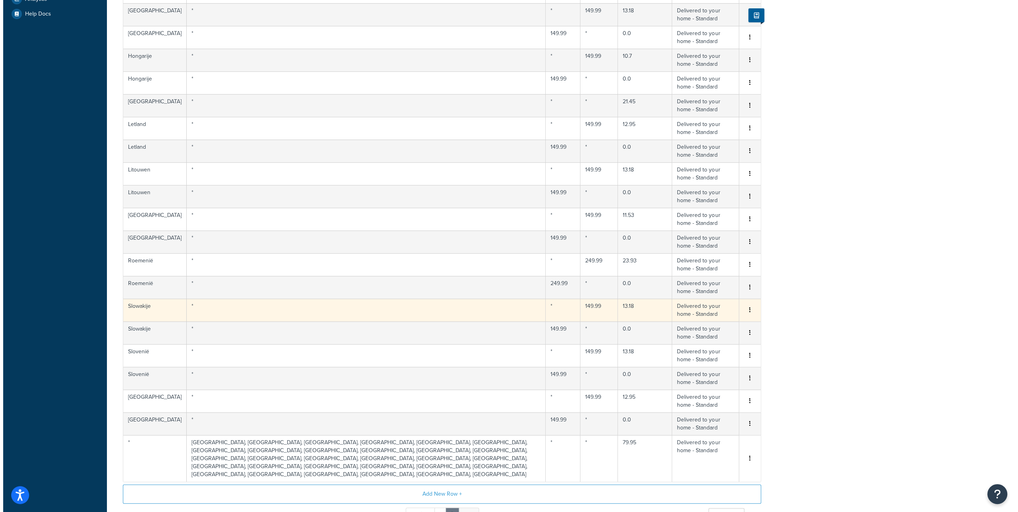
scroll to position [0, 0]
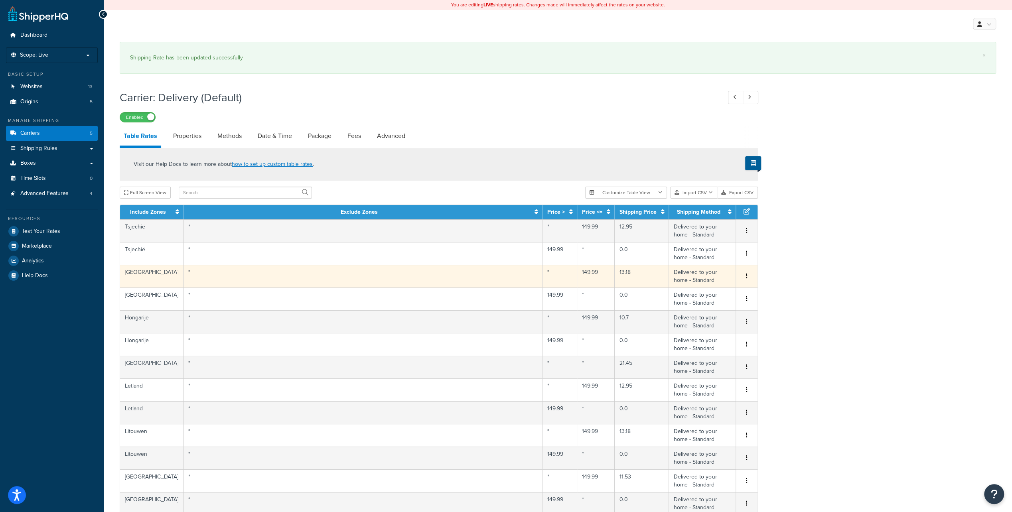
click at [625, 277] on td "13.18" at bounding box center [642, 276] width 54 height 23
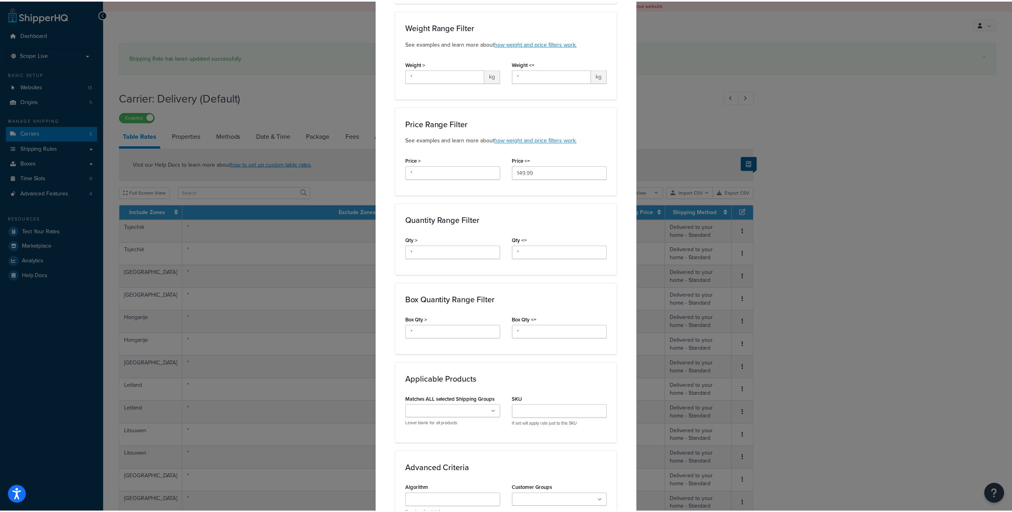
scroll to position [332, 0]
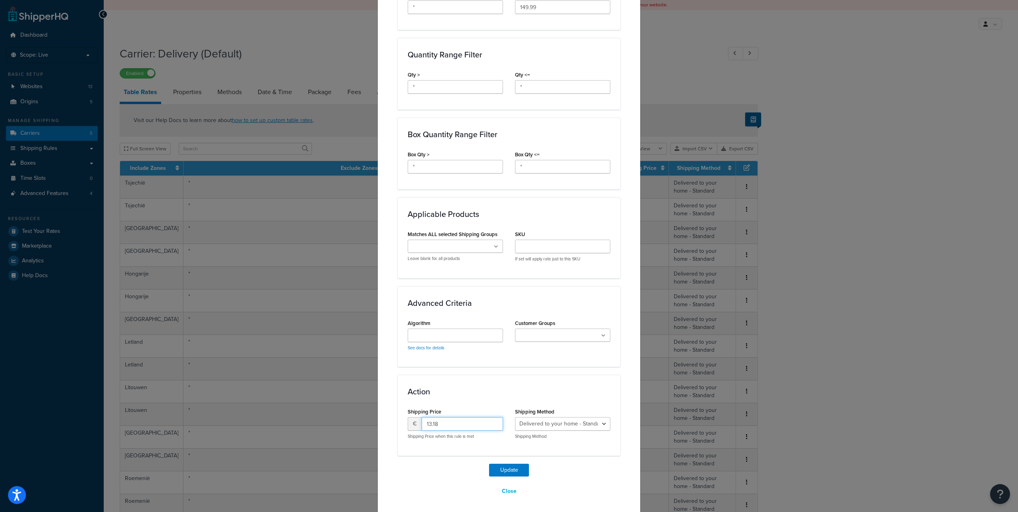
drag, startPoint x: 436, startPoint y: 423, endPoint x: 392, endPoint y: 419, distance: 43.6
click at [392, 419] on div "Update Table Rate Applicable Zones See examples and learn more about how includ…" at bounding box center [509, 103] width 263 height 823
drag, startPoint x: 448, startPoint y: 423, endPoint x: 404, endPoint y: 424, distance: 43.9
click at [404, 424] on div "Shipping Price € 15.95 Shipping Price when this rule is met" at bounding box center [455, 426] width 107 height 40
type input "15.95"
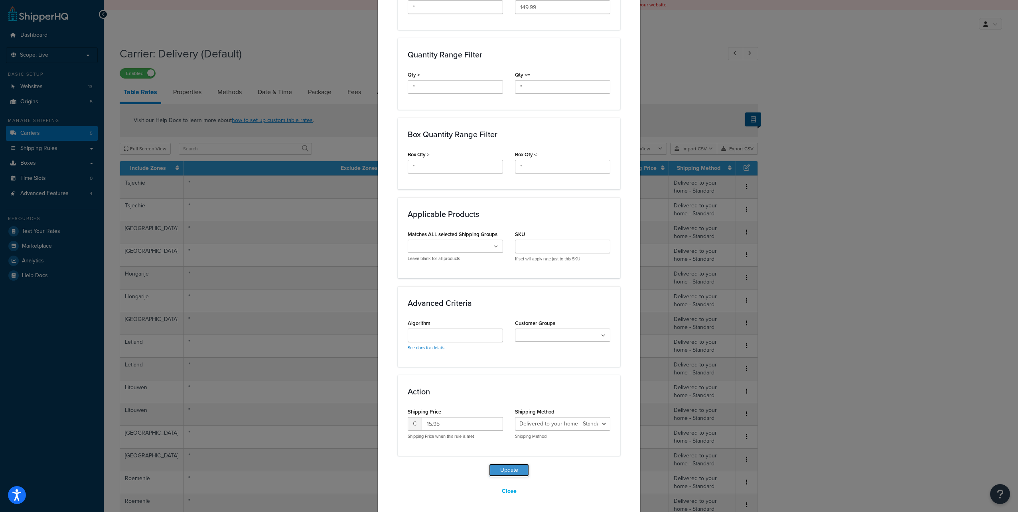
click at [500, 467] on button "Update" at bounding box center [509, 470] width 40 height 13
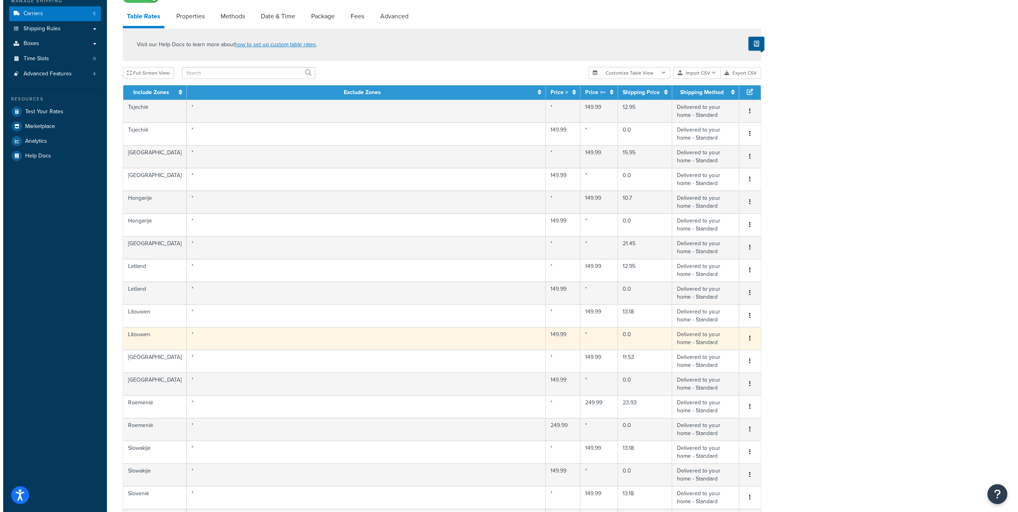
scroll to position [160, 0]
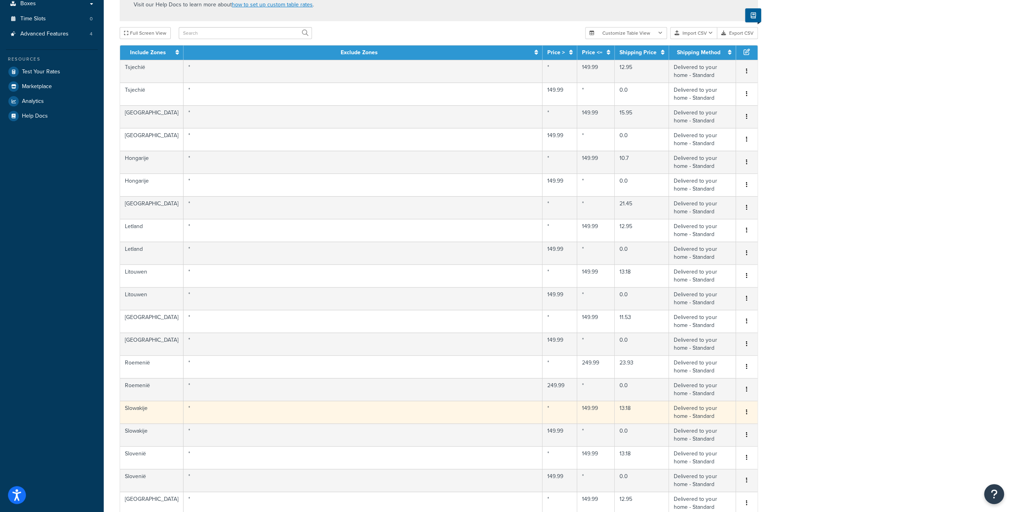
click at [616, 411] on td "13.18" at bounding box center [642, 412] width 54 height 23
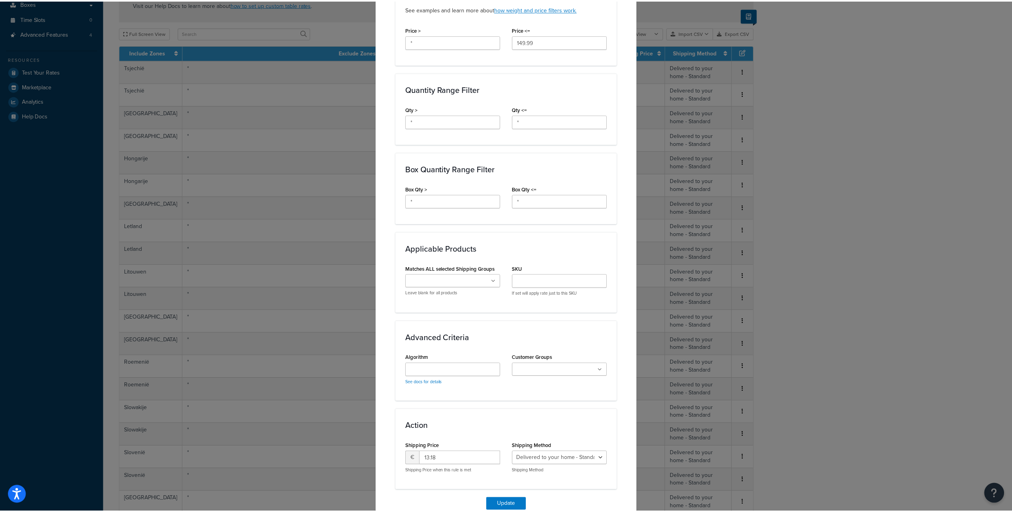
scroll to position [319, 0]
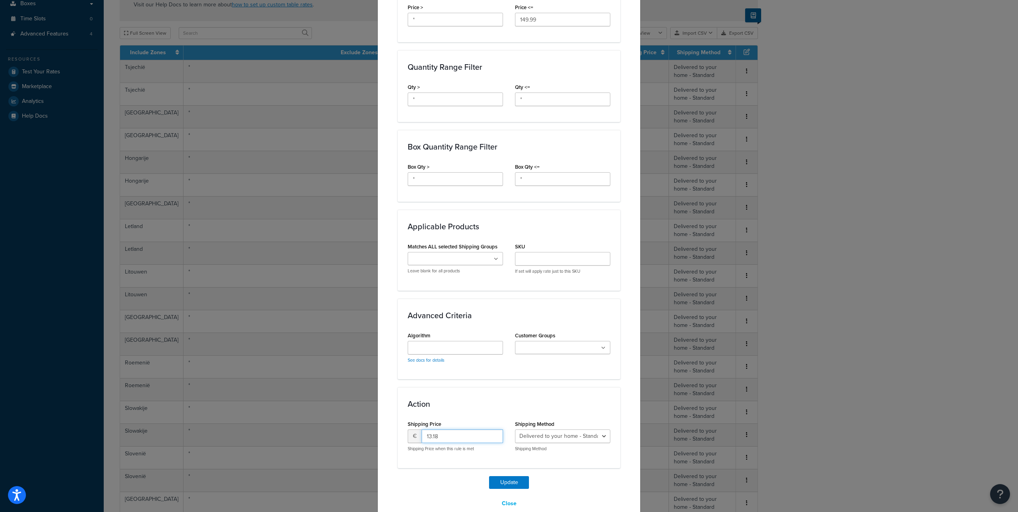
drag, startPoint x: 433, startPoint y: 436, endPoint x: 408, endPoint y: 433, distance: 25.8
click at [408, 433] on div "€ 13.18" at bounding box center [455, 437] width 95 height 14
paste input "5.95"
type input "15.95"
click at [489, 477] on button "Update" at bounding box center [509, 483] width 40 height 13
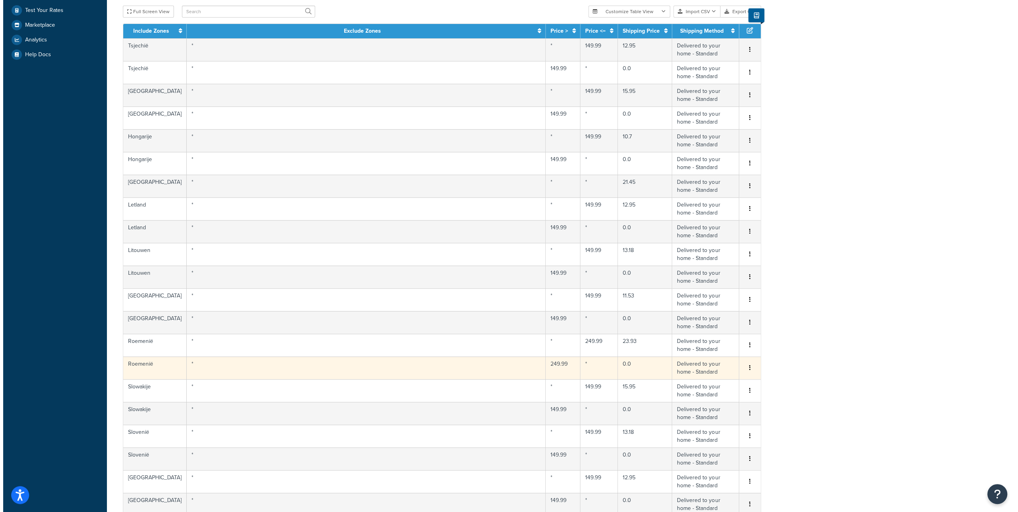
scroll to position [279, 0]
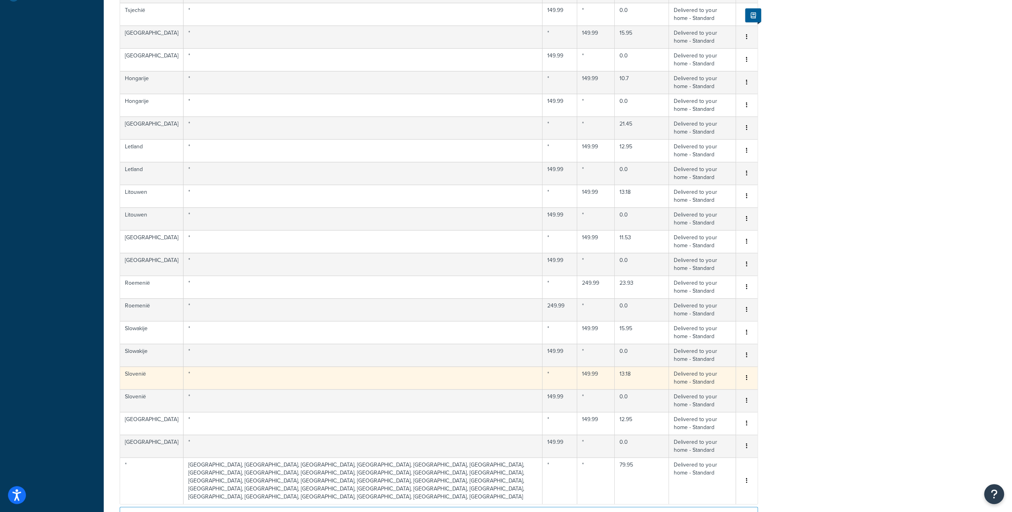
click at [615, 374] on td "13.18" at bounding box center [642, 378] width 54 height 23
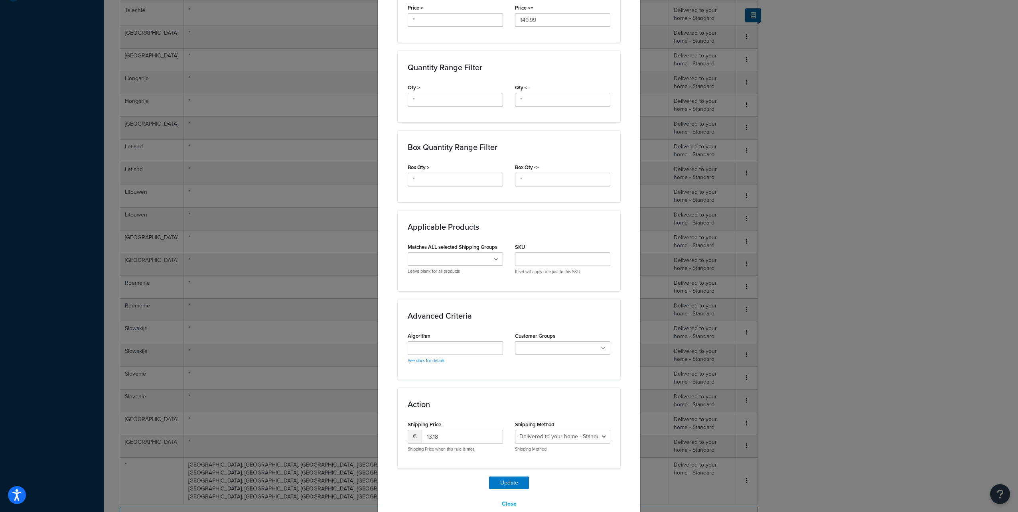
scroll to position [332, 0]
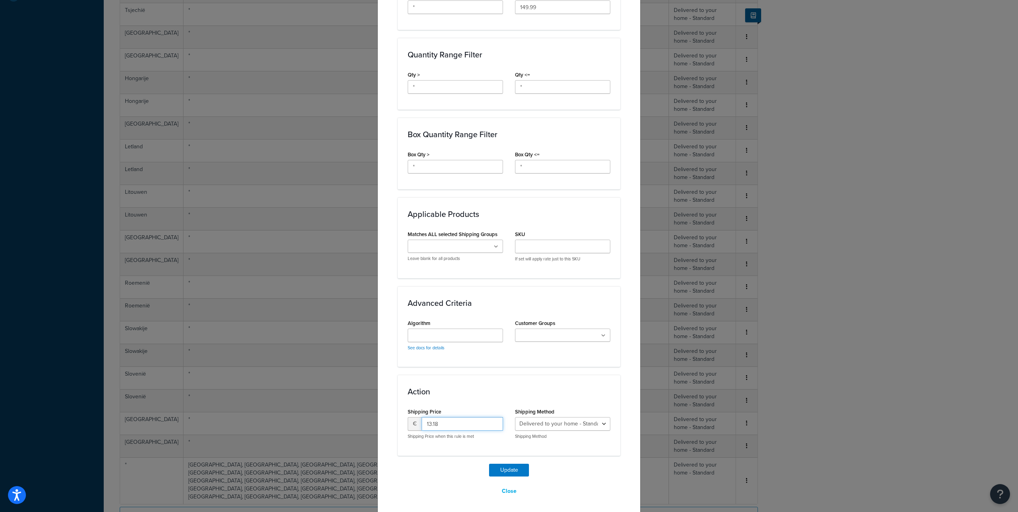
drag, startPoint x: 444, startPoint y: 424, endPoint x: 403, endPoint y: 420, distance: 41.3
click at [403, 420] on div "Shipping Price € 13.18 Shipping Price when this rule is met" at bounding box center [455, 426] width 107 height 40
paste input "5.95"
type input "15.95"
click at [489, 464] on button "Update" at bounding box center [509, 470] width 40 height 13
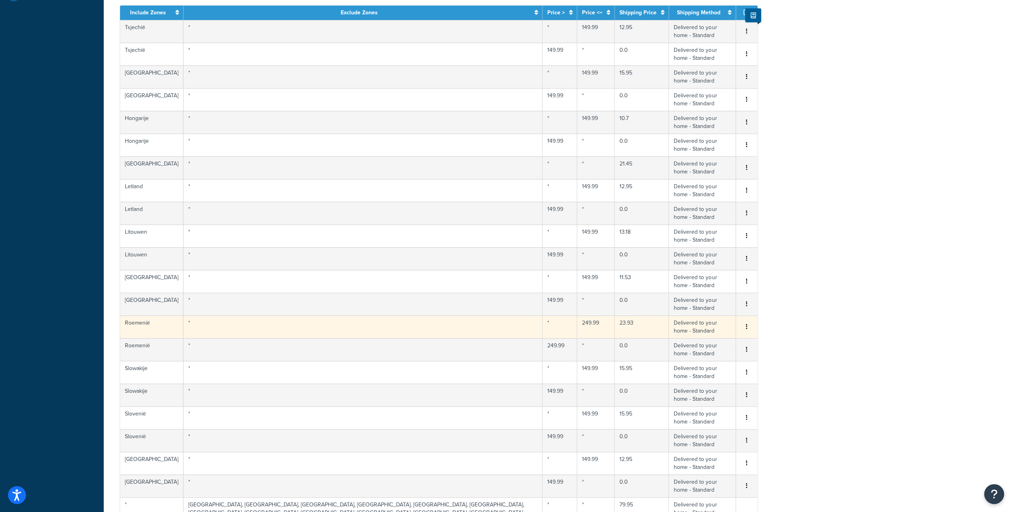
click at [619, 323] on td "23.93" at bounding box center [642, 327] width 54 height 23
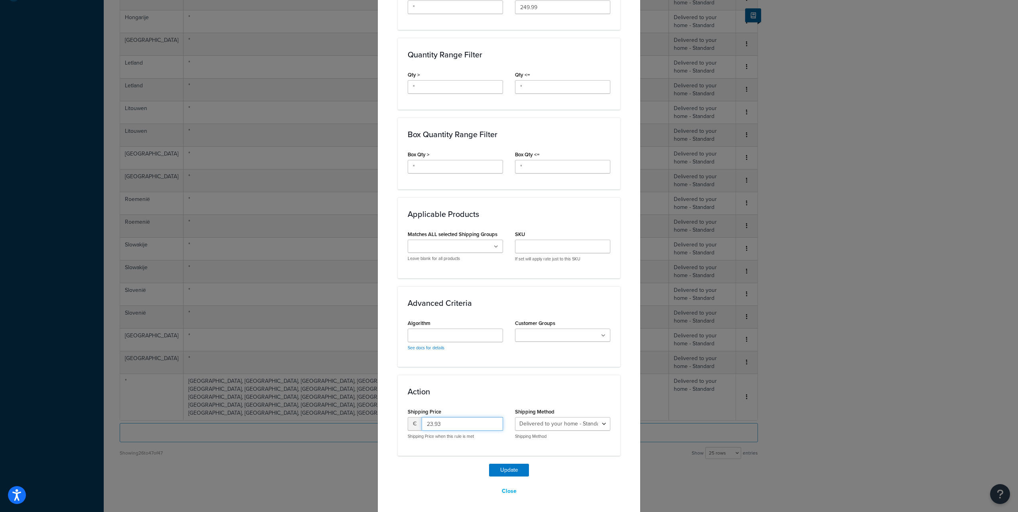
drag, startPoint x: 450, startPoint y: 422, endPoint x: 372, endPoint y: 425, distance: 77.9
click at [372, 425] on div "Update Table Rate Applicable Zones See examples and learn more about how includ…" at bounding box center [509, 256] width 1018 height 512
type input "28.95"
click at [489, 464] on button "Update" at bounding box center [509, 470] width 40 height 13
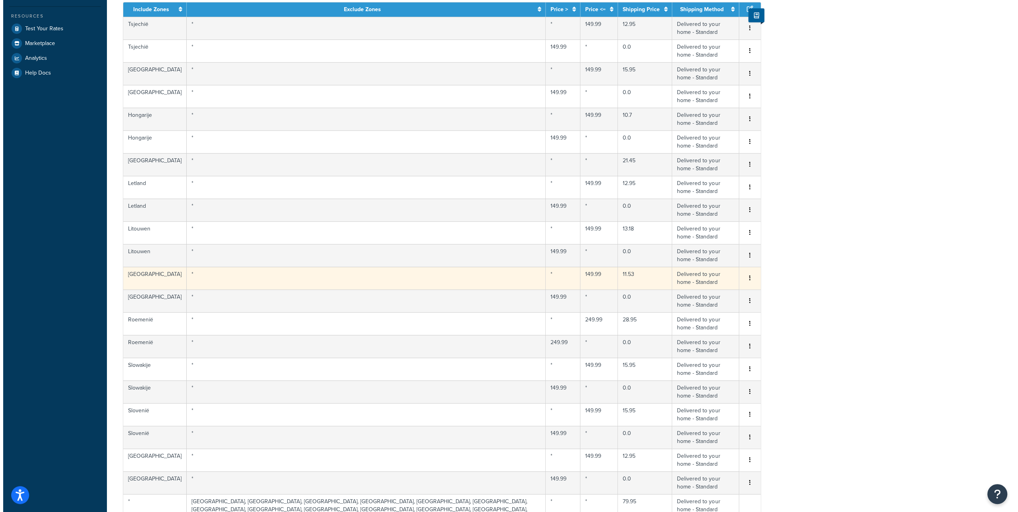
scroll to position [160, 0]
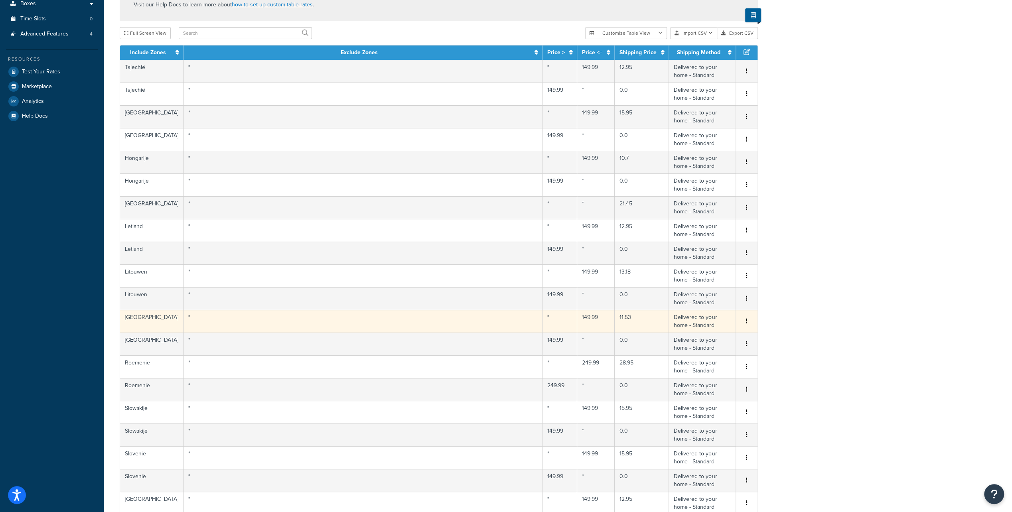
click at [617, 315] on td "11.53" at bounding box center [642, 321] width 54 height 23
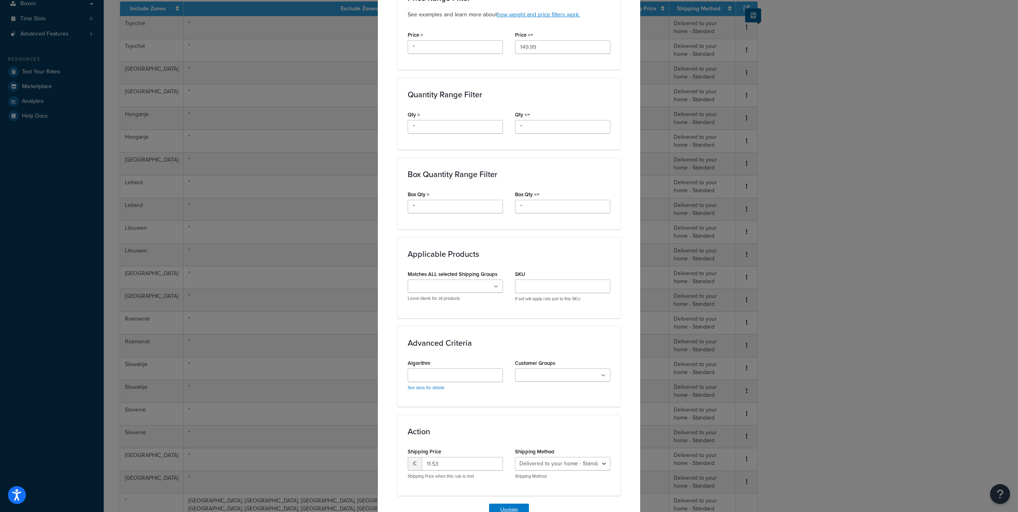
scroll to position [319, 0]
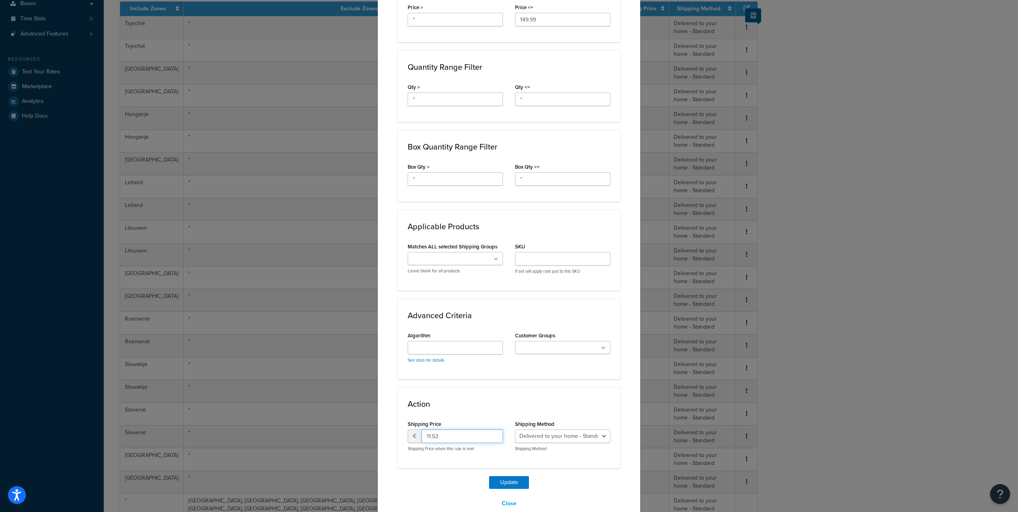
drag, startPoint x: 448, startPoint y: 429, endPoint x: 382, endPoint y: 431, distance: 66.3
click at [382, 431] on div "Update Table Rate Applicable Zones See examples and learn more about how includ…" at bounding box center [509, 116] width 263 height 823
type input "13.95"
click at [489, 477] on button "Update" at bounding box center [509, 483] width 40 height 13
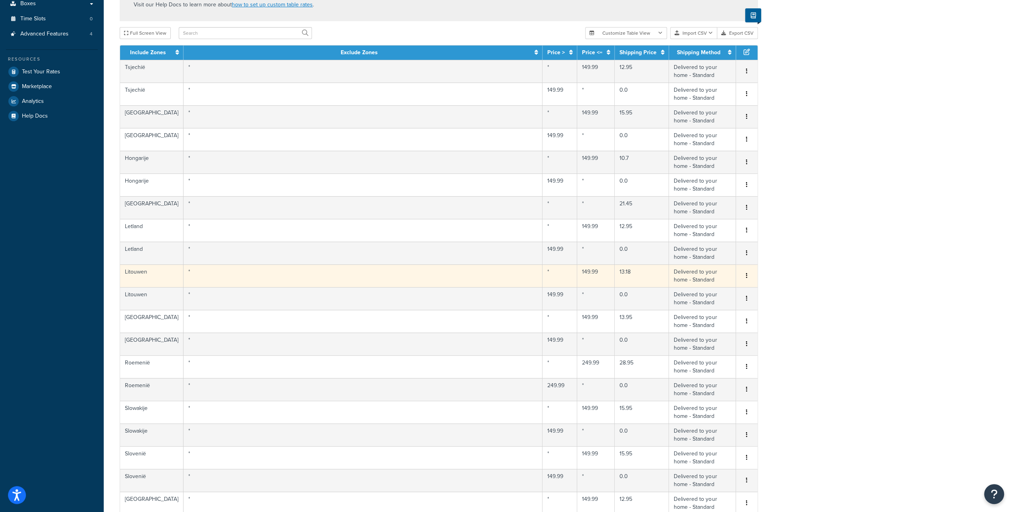
click at [615, 274] on td "13.18" at bounding box center [642, 276] width 54 height 23
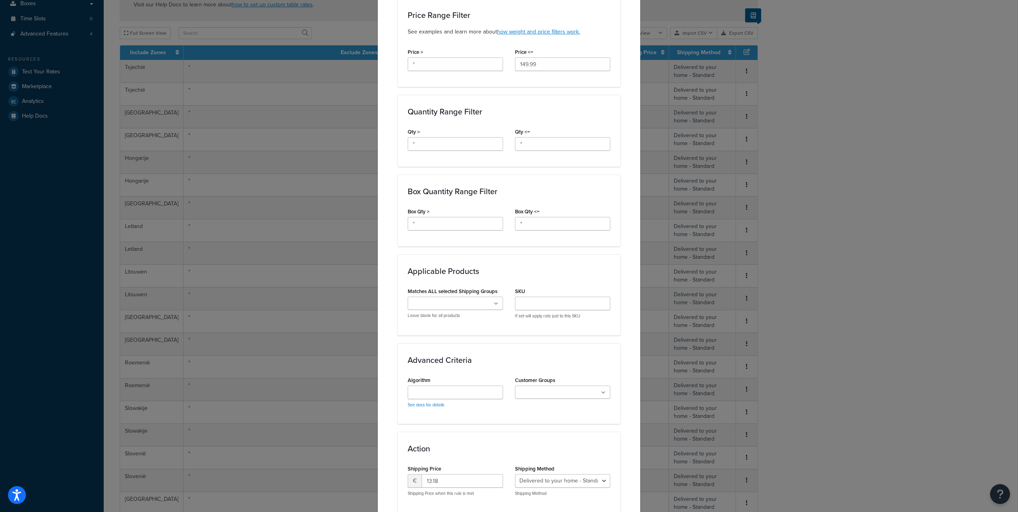
scroll to position [332, 0]
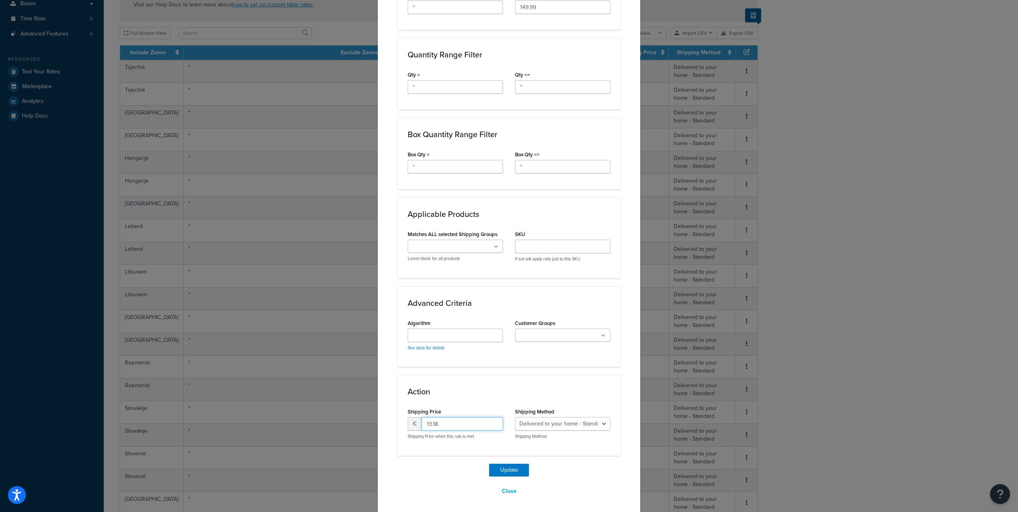
drag, startPoint x: 438, startPoint y: 423, endPoint x: 384, endPoint y: 415, distance: 54.9
click at [384, 415] on div "Update Table Rate Applicable Zones See examples and learn more about how includ…" at bounding box center [509, 103] width 263 height 823
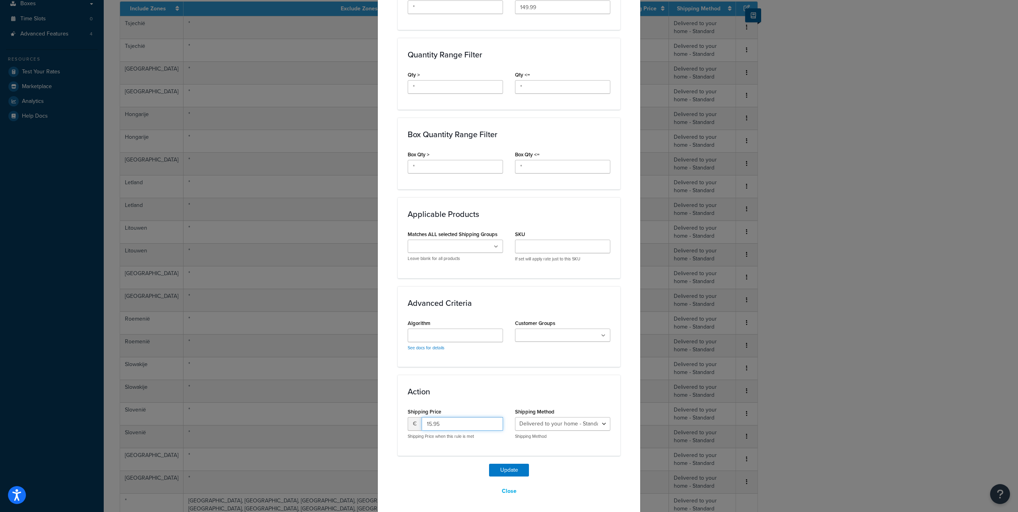
type input "15.95"
click at [489, 464] on button "Update" at bounding box center [509, 470] width 40 height 13
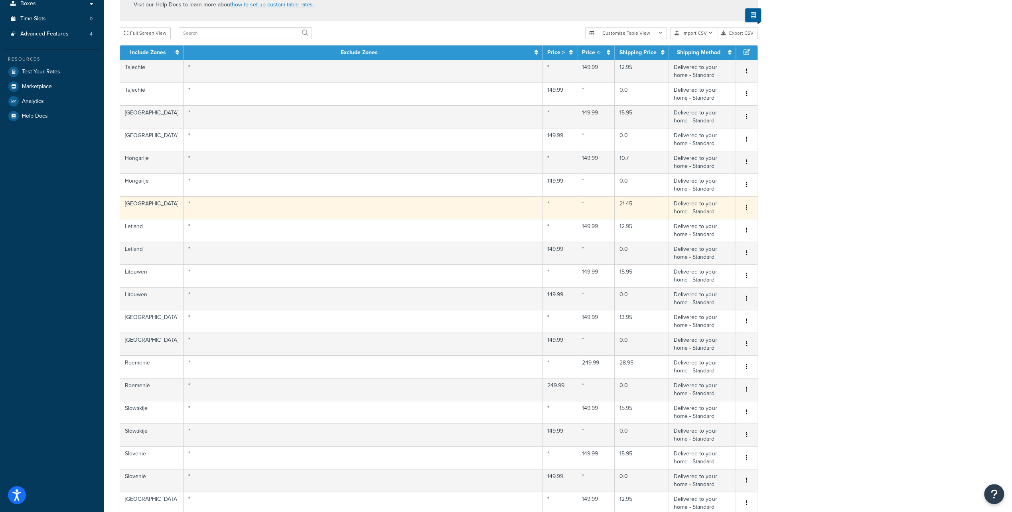
click at [640, 203] on td "21.45" at bounding box center [642, 207] width 54 height 23
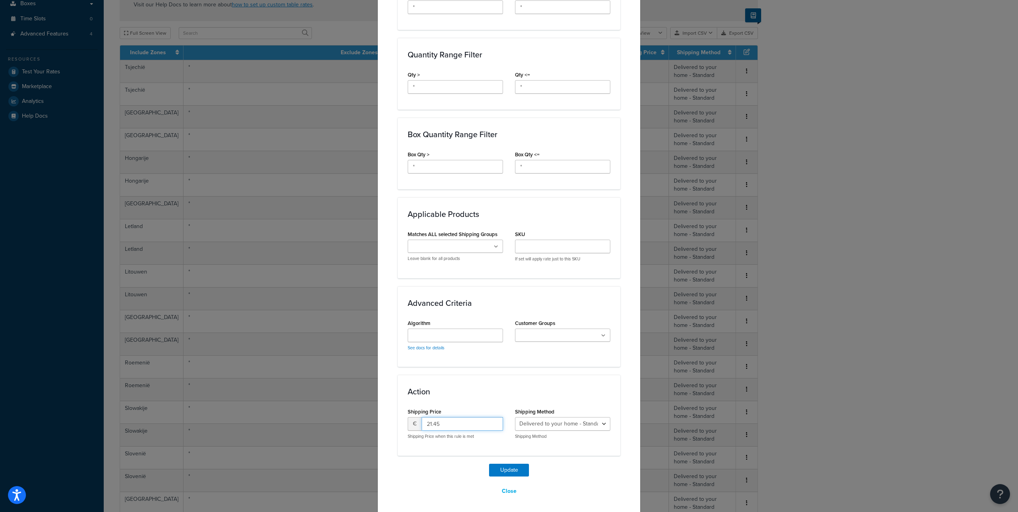
drag, startPoint x: 449, startPoint y: 424, endPoint x: 401, endPoint y: 418, distance: 47.9
click at [402, 418] on div "Shipping Price € 21.45 Shipping Price when this rule is met" at bounding box center [455, 426] width 107 height 40
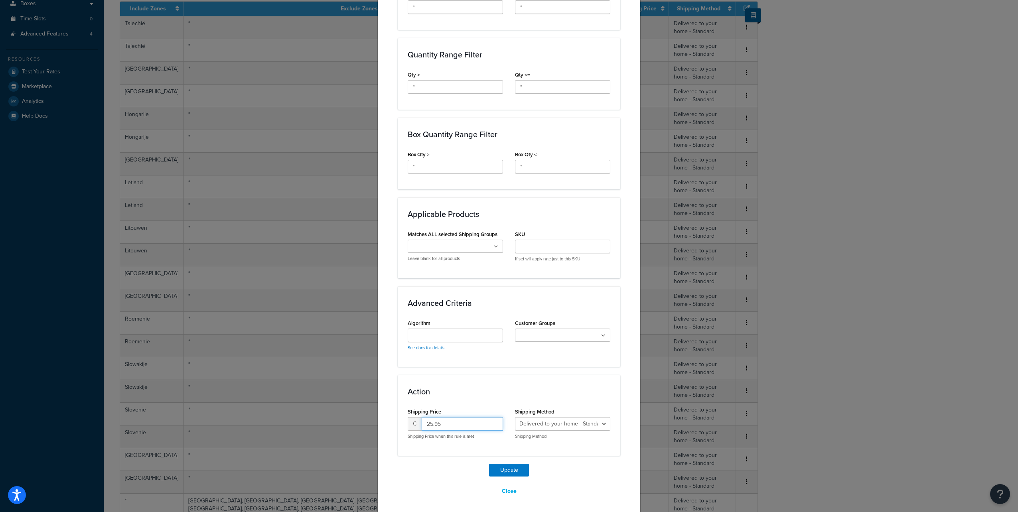
type input "25.95"
click at [489, 464] on button "Update" at bounding box center [509, 470] width 40 height 13
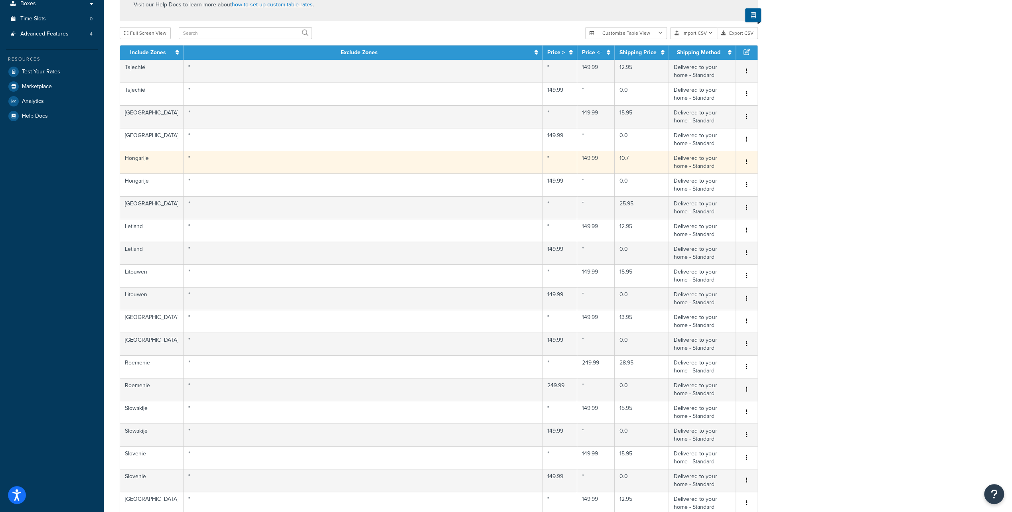
click at [623, 159] on td "10.7" at bounding box center [642, 162] width 54 height 23
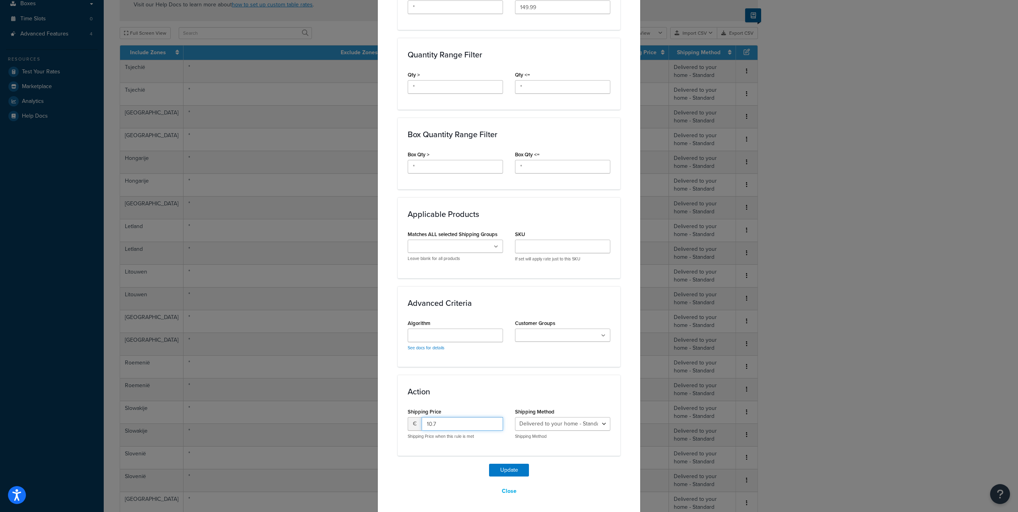
drag, startPoint x: 427, startPoint y: 420, endPoint x: 382, endPoint y: 414, distance: 45.0
click at [382, 414] on div "Update Table Rate Applicable Zones See examples and learn more about how includ…" at bounding box center [509, 103] width 263 height 823
type input "12.95"
click at [489, 464] on button "Update" at bounding box center [509, 470] width 40 height 13
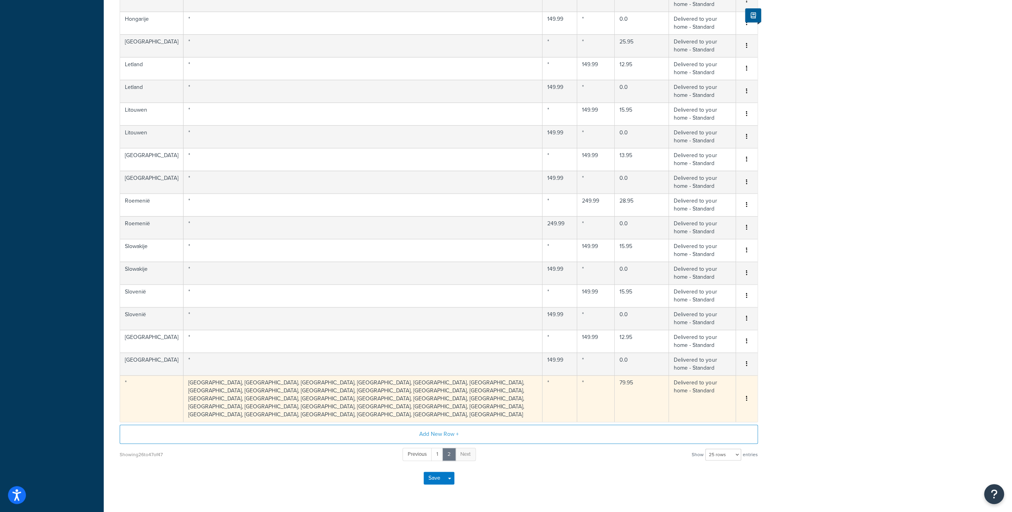
scroll to position [365, 0]
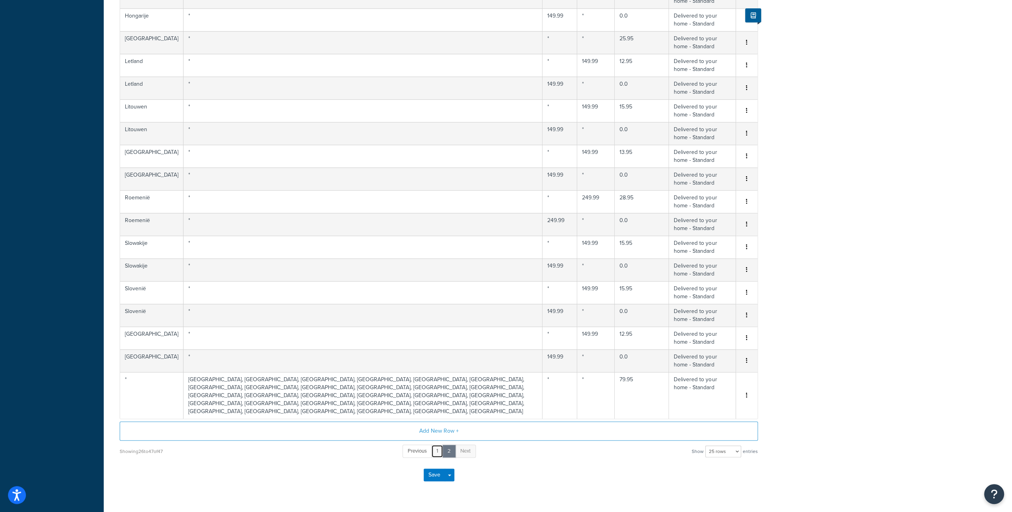
click at [437, 445] on link "1" at bounding box center [437, 451] width 12 height 13
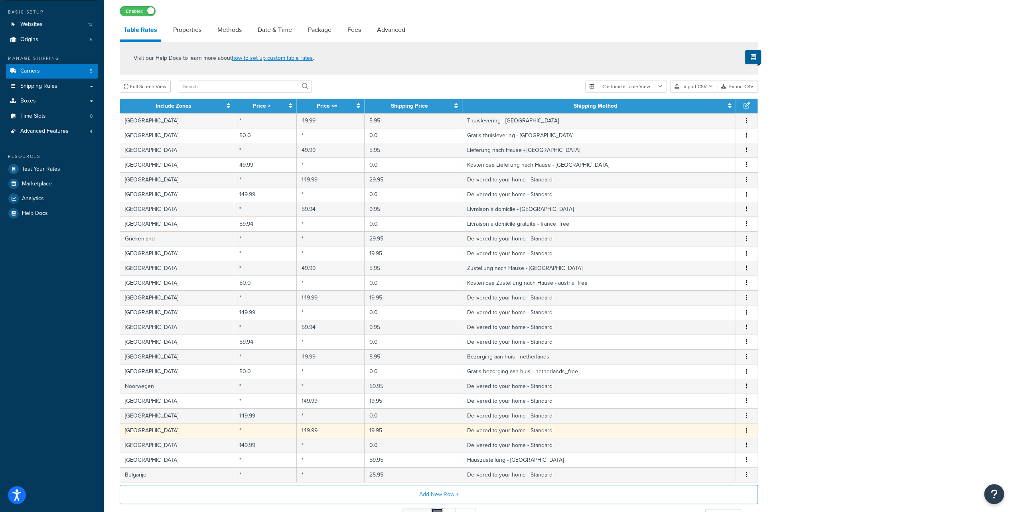
scroll to position [22, 0]
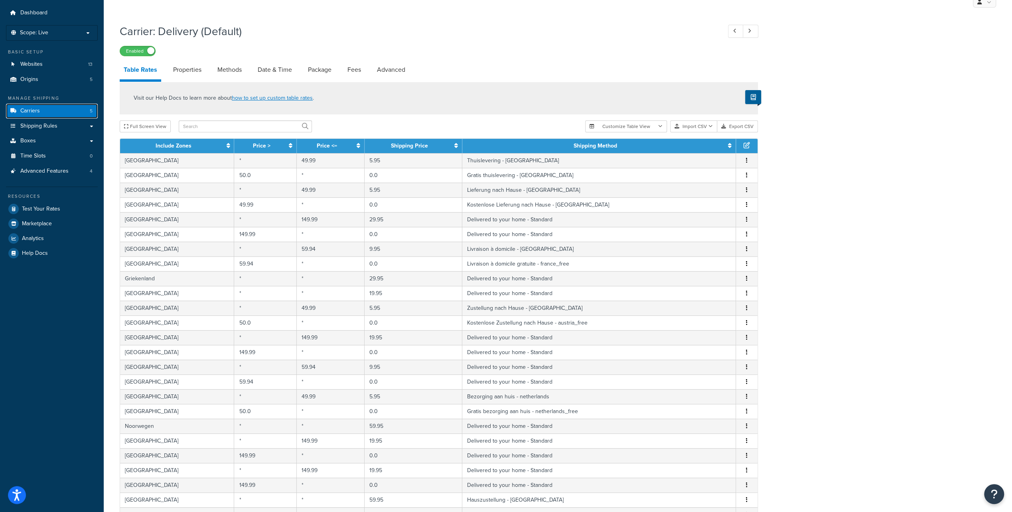
click at [48, 109] on link "Carriers 5" at bounding box center [52, 111] width 92 height 15
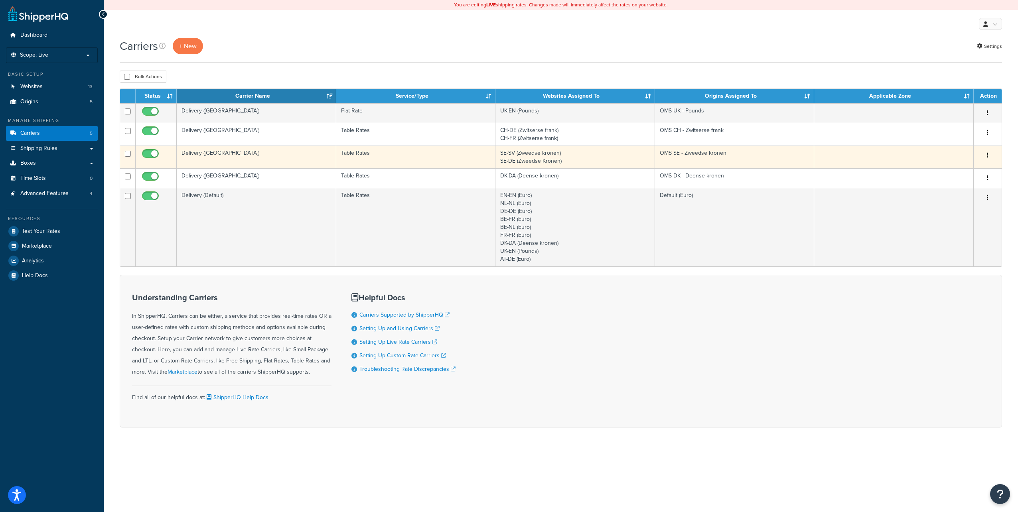
click at [378, 155] on td "Table Rates" at bounding box center [416, 157] width 160 height 23
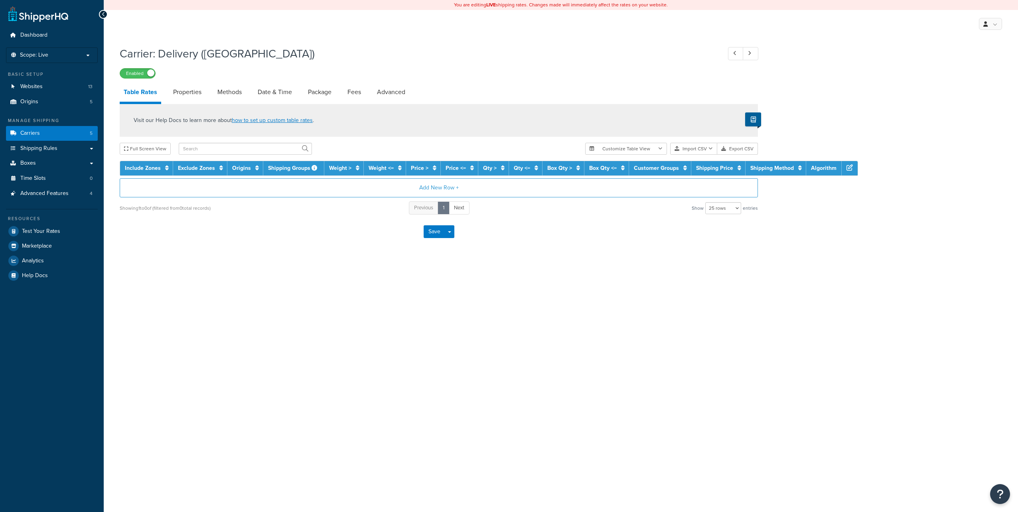
select select "25"
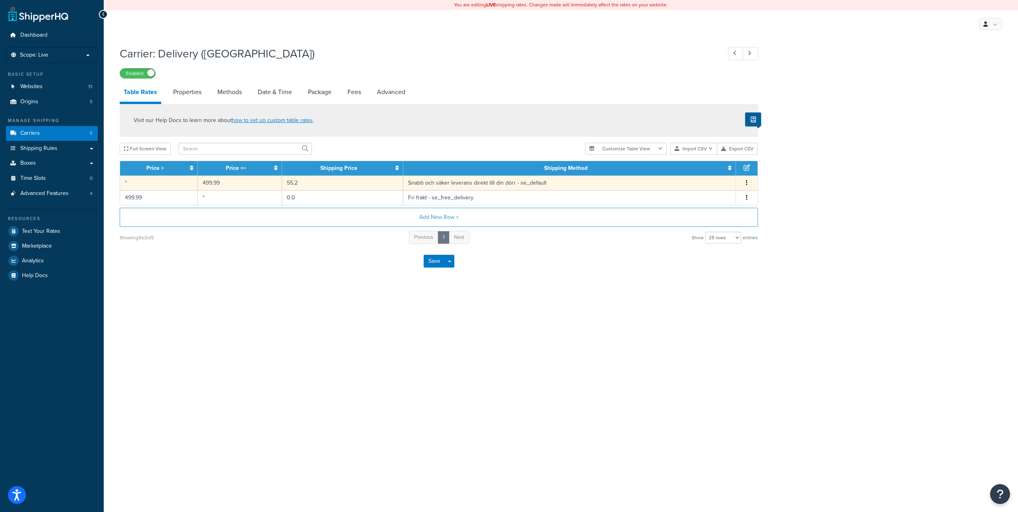
click at [307, 183] on td "55.2" at bounding box center [343, 183] width 122 height 15
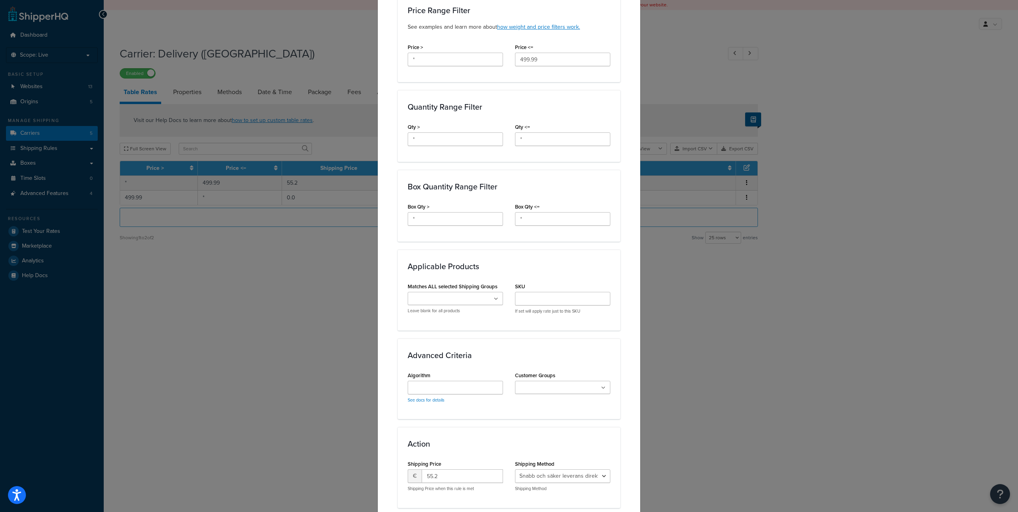
scroll to position [318, 0]
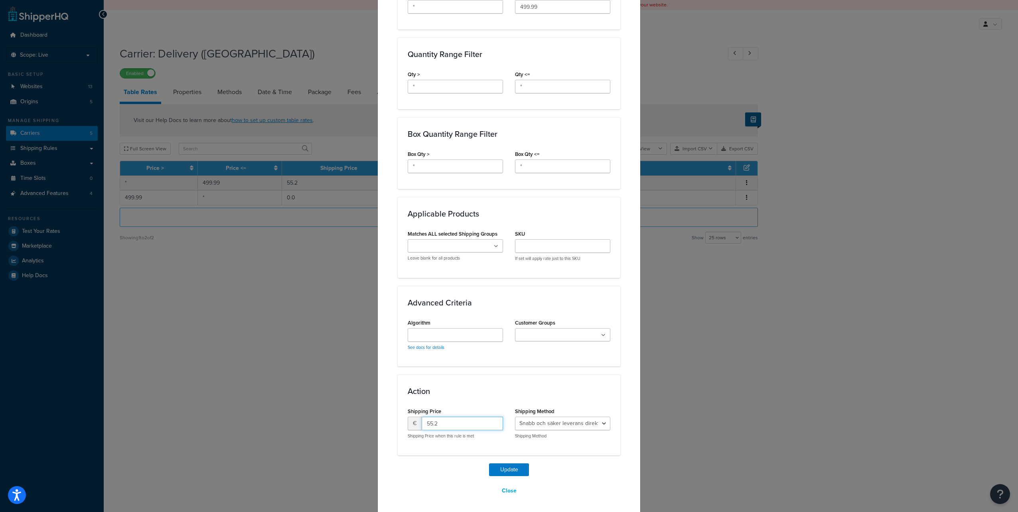
drag, startPoint x: 462, startPoint y: 420, endPoint x: 384, endPoint y: 418, distance: 78.6
click at [384, 418] on div "Update Table Rate Applicable Zones See examples and learn more about how includ…" at bounding box center [509, 110] width 263 height 808
type input "69"
click at [489, 464] on button "Update" at bounding box center [509, 470] width 40 height 13
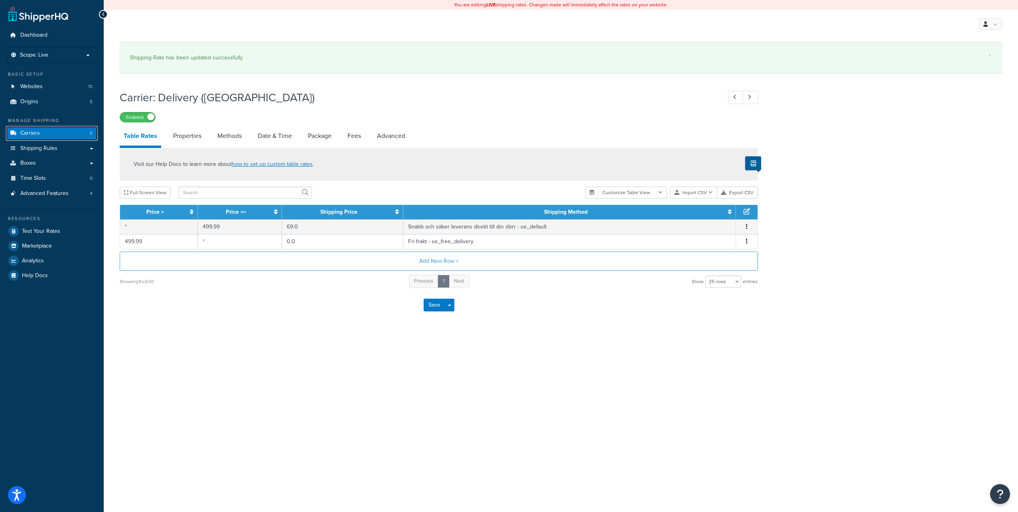
click at [61, 132] on link "Carriers 5" at bounding box center [52, 133] width 92 height 15
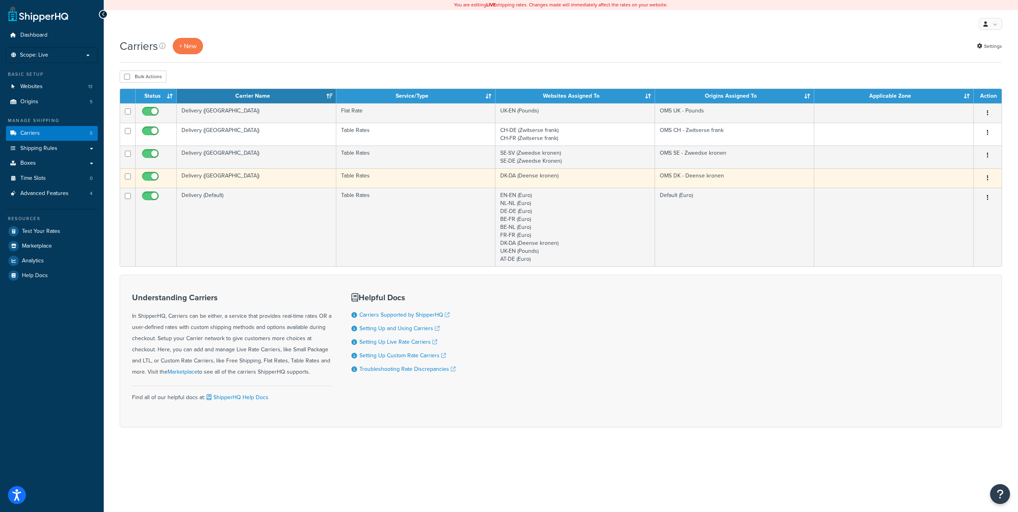
click at [273, 176] on td "Delivery ([GEOGRAPHIC_DATA])" at bounding box center [257, 178] width 160 height 20
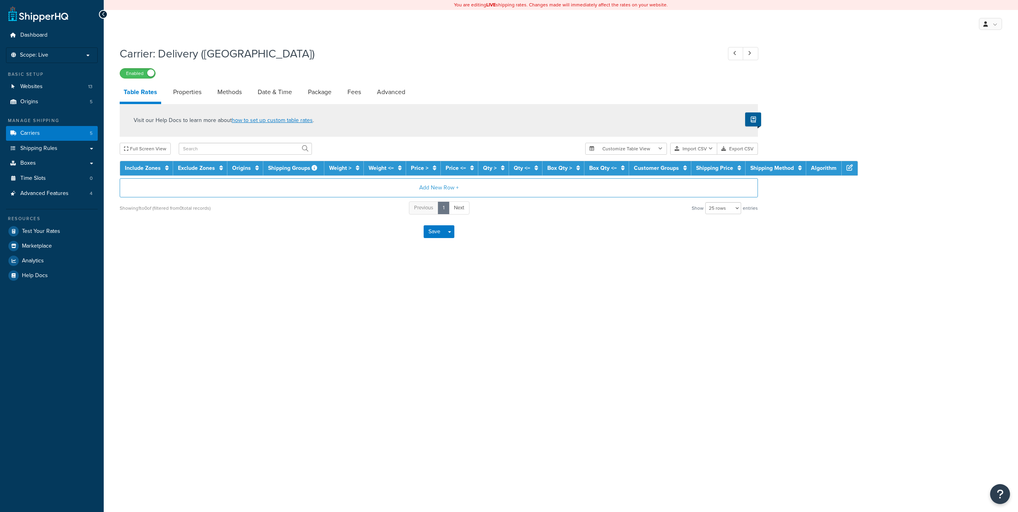
select select "25"
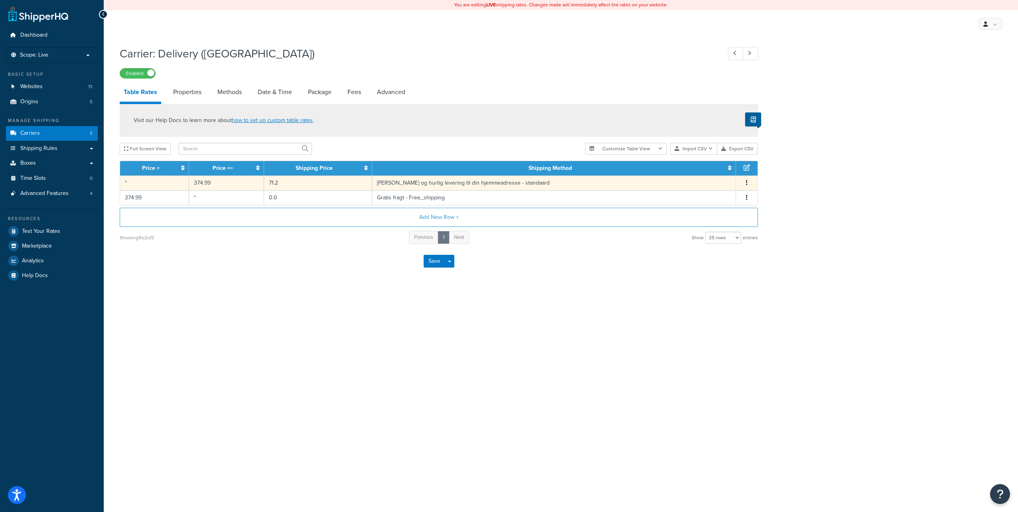
click at [338, 184] on td "71.2" at bounding box center [318, 183] width 108 height 15
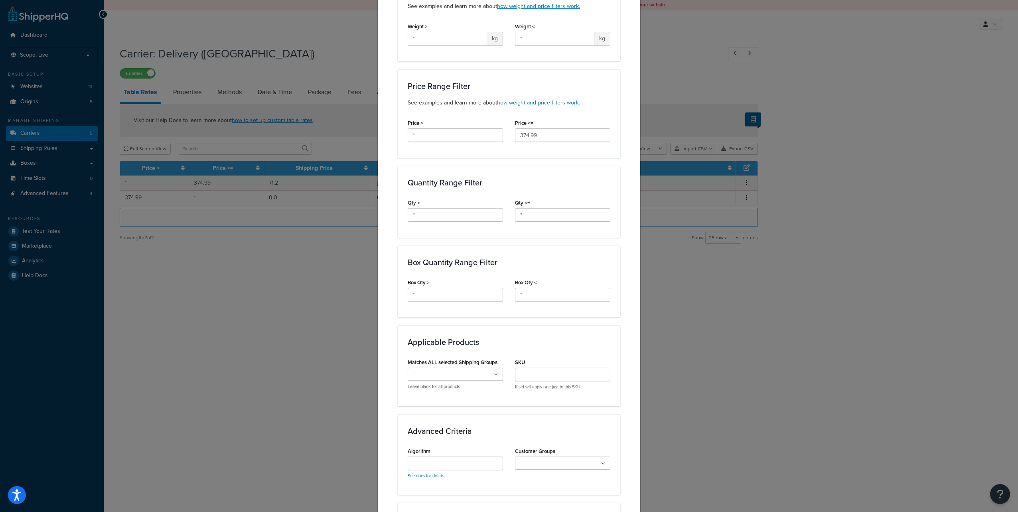
scroll to position [318, 0]
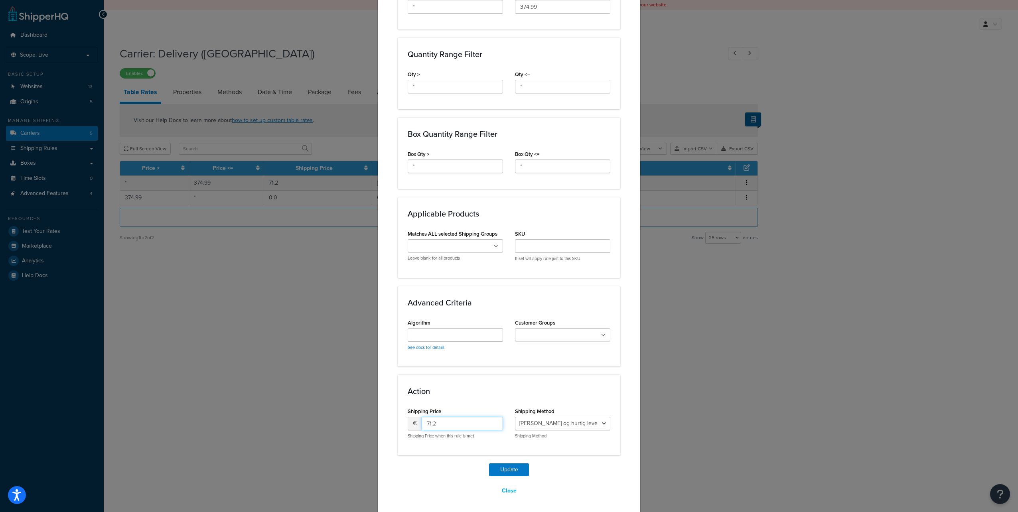
drag, startPoint x: 441, startPoint y: 423, endPoint x: 394, endPoint y: 424, distance: 47.1
click at [398, 424] on div "Action Shipping Price € 71.2 Shipping Price when this rule is met Shipping Meth…" at bounding box center [509, 415] width 223 height 81
type input "9"
type input "89"
click at [489, 464] on button "Update" at bounding box center [509, 470] width 40 height 13
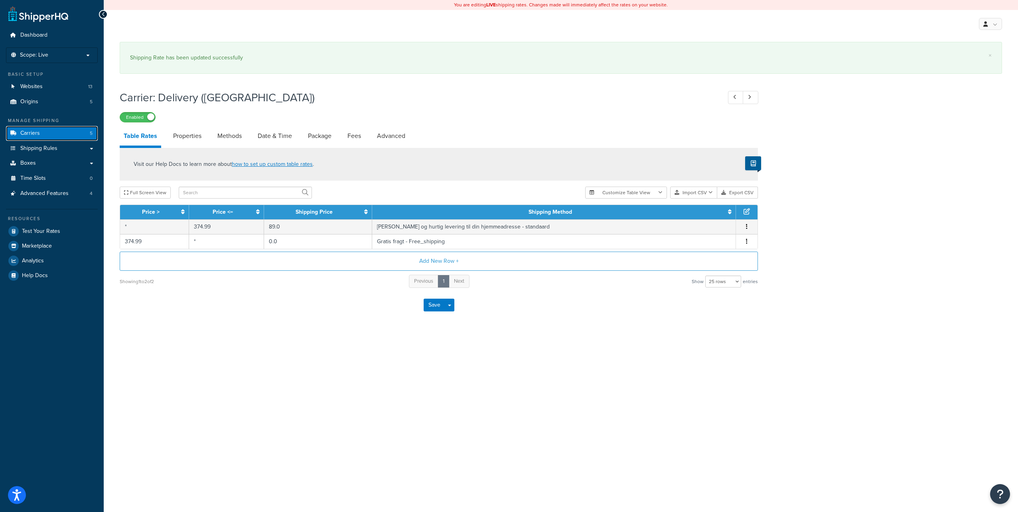
click at [70, 133] on link "Carriers 5" at bounding box center [52, 133] width 92 height 15
